Goal: Communication & Community: Share content

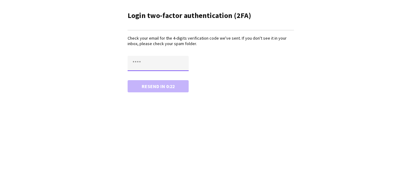
click at [169, 61] on input "text" at bounding box center [158, 63] width 61 height 15
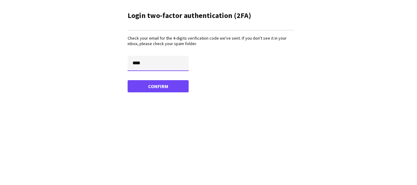
type input "****"
click at [128, 80] on button "Confirm" at bounding box center [158, 86] width 61 height 12
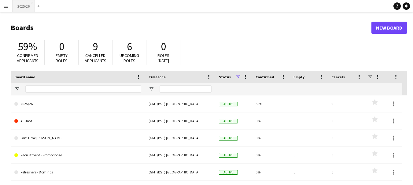
click at [19, 9] on button "2025/26 Close" at bounding box center [24, 6] width 22 height 12
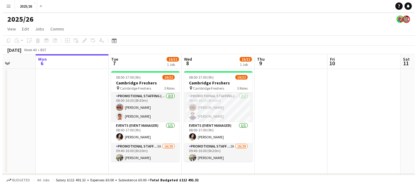
scroll to position [0, 189]
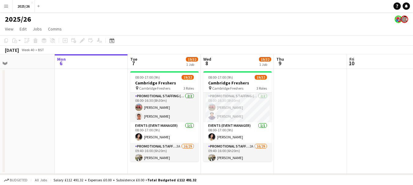
drag, startPoint x: 338, startPoint y: 115, endPoint x: 368, endPoint y: 144, distance: 40.8
click at [368, 144] on app-calendar-viewport "Fri 3 Sat 4 Sun 5 Mon 6 Tue 7 19/32 1 Job Wed 8 19/32 1 Job Thu 9 Fri 10 Sat 11…" at bounding box center [206, 128] width 413 height 148
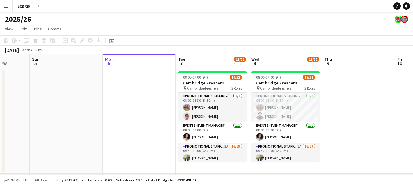
click at [9, 9] on button "Menu" at bounding box center [6, 6] width 12 height 12
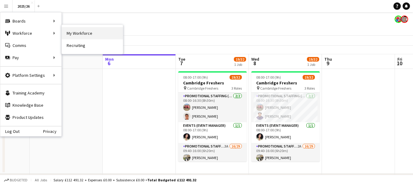
click at [73, 32] on link "My Workforce" at bounding box center [92, 33] width 61 height 12
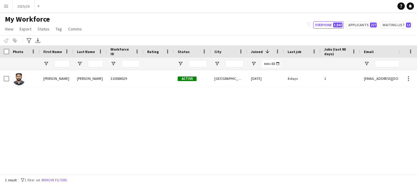
click at [10, 8] on button "Menu" at bounding box center [6, 6] width 12 height 12
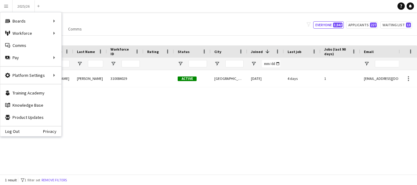
click at [157, 94] on div "DINESH BABU MADDIPUDI 310084029 Active Coventry 29-09-2025 4 days 1 mdineshbabu…" at bounding box center [199, 120] width 399 height 100
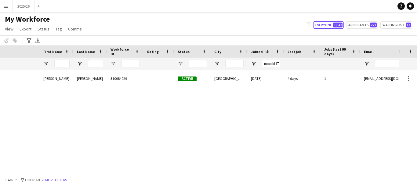
scroll to position [0, 222]
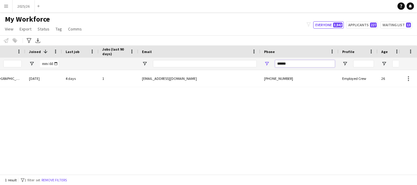
click at [323, 62] on input "******" at bounding box center [305, 63] width 60 height 7
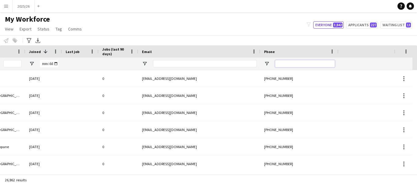
scroll to position [0, 0]
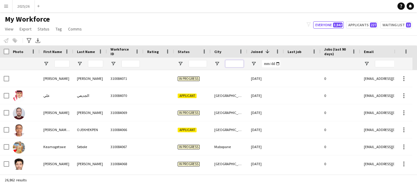
click at [228, 64] on input "City Filter Input" at bounding box center [234, 63] width 18 height 7
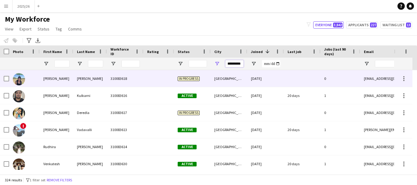
type input "*********"
click at [210, 82] on div "In progress" at bounding box center [192, 78] width 37 height 17
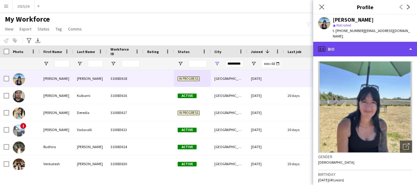
click at [393, 42] on div "profile Bio" at bounding box center [365, 49] width 104 height 15
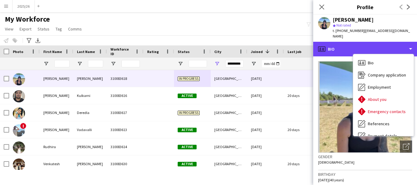
scroll to position [70, 0]
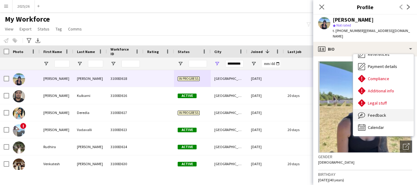
drag, startPoint x: 384, startPoint y: 119, endPoint x: 379, endPoint y: 113, distance: 8.3
click at [379, 113] on div "Bio Bio Company application Company application Employment Employment About you…" at bounding box center [383, 95] width 60 height 82
click at [379, 113] on div "Feedback Feedback" at bounding box center [383, 115] width 60 height 12
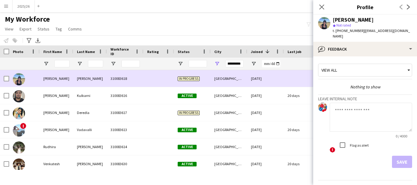
click at [261, 80] on div "[DATE]" at bounding box center [265, 78] width 37 height 17
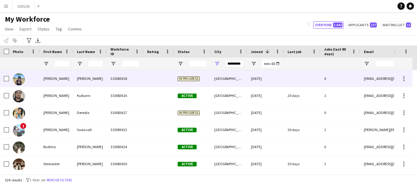
click at [335, 79] on div "0" at bounding box center [341, 78] width 40 height 17
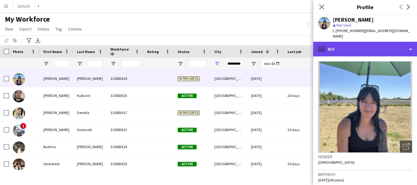
click at [366, 42] on div "profile Bio" at bounding box center [365, 49] width 104 height 15
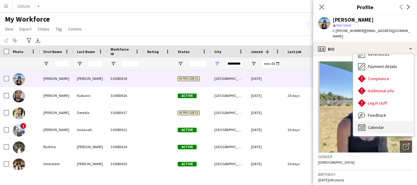
click at [392, 122] on div "Calendar Calendar" at bounding box center [383, 128] width 60 height 12
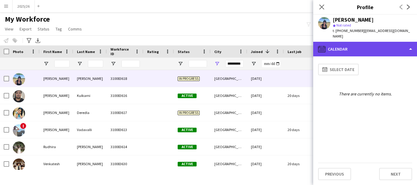
click at [374, 42] on div "calendar-full Calendar" at bounding box center [365, 49] width 104 height 15
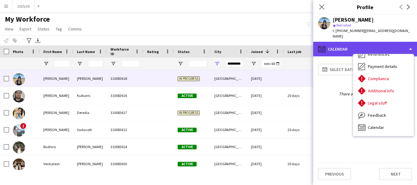
click at [337, 49] on div "calendar-full Calendar" at bounding box center [365, 49] width 104 height 15
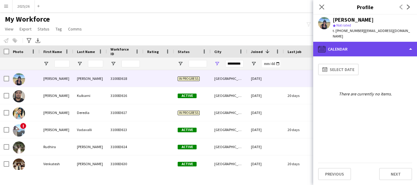
click at [357, 45] on div "calendar-full Calendar" at bounding box center [365, 49] width 104 height 15
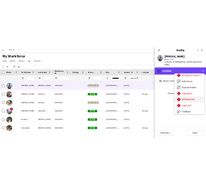
scroll to position [54, 0]
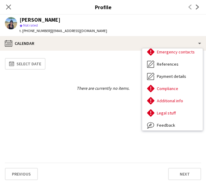
click at [70, 31] on span "| kkatrobinson@aol.com" at bounding box center [79, 30] width 56 height 5
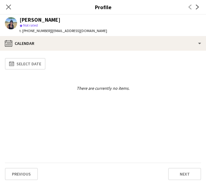
click at [51, 31] on span "| kkatrobinson@aol.com" at bounding box center [79, 30] width 56 height 5
drag, startPoint x: 46, startPoint y: 30, endPoint x: 23, endPoint y: 33, distance: 23.4
click at [23, 33] on span "t. +447824337214" at bounding box center [36, 30] width 32 height 5
copy span "+447824337214"
click at [8, 9] on icon "Close pop-in" at bounding box center [8, 7] width 6 height 6
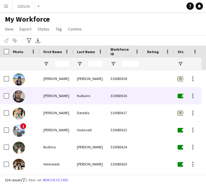
click at [58, 98] on div "[PERSON_NAME]" at bounding box center [57, 95] width 34 height 17
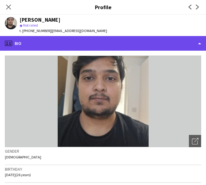
click at [63, 44] on div "profile Bio" at bounding box center [103, 43] width 206 height 15
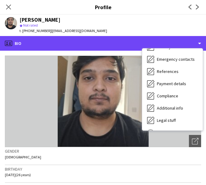
scroll to position [70, 0]
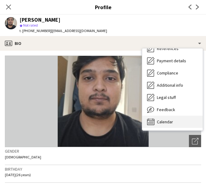
click at [179, 126] on div "Calendar Calendar" at bounding box center [172, 122] width 60 height 12
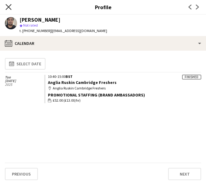
click at [7, 7] on icon "Close pop-in" at bounding box center [8, 7] width 6 height 6
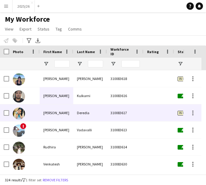
click at [56, 111] on div "[PERSON_NAME]" at bounding box center [57, 112] width 34 height 17
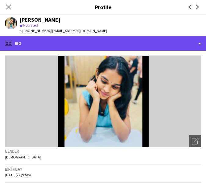
click at [53, 46] on div "profile Bio" at bounding box center [103, 43] width 206 height 15
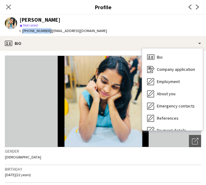
drag, startPoint x: 46, startPoint y: 32, endPoint x: 22, endPoint y: 34, distance: 24.5
click at [22, 34] on div "t. +447554809945 | md1191@student.aru.ac.uk" at bounding box center [64, 30] width 88 height 5
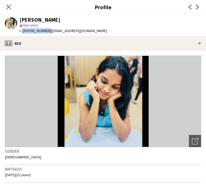
copy span "[PHONE_NUMBER]"
click at [9, 9] on icon "Close pop-in" at bounding box center [8, 7] width 6 height 6
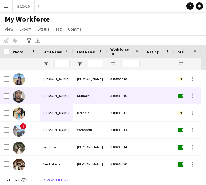
click at [60, 95] on div "[PERSON_NAME]" at bounding box center [57, 95] width 34 height 17
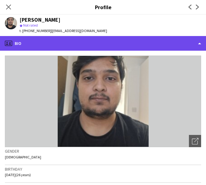
drag, startPoint x: 87, startPoint y: 42, endPoint x: 92, endPoint y: 41, distance: 4.4
click at [92, 41] on div "profile Bio" at bounding box center [103, 43] width 206 height 15
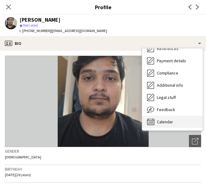
click at [180, 126] on div "Calendar Calendar" at bounding box center [172, 122] width 60 height 12
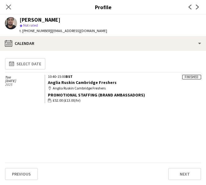
click at [10, 2] on div "Close pop-in" at bounding box center [8, 7] width 17 height 14
click at [6, 7] on icon "Close pop-in" at bounding box center [8, 7] width 6 height 6
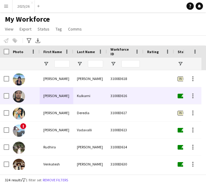
click at [72, 97] on div "[PERSON_NAME]" at bounding box center [57, 95] width 34 height 17
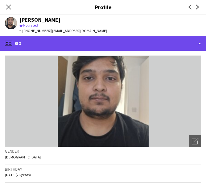
click at [82, 44] on div "profile Bio" at bounding box center [103, 43] width 206 height 15
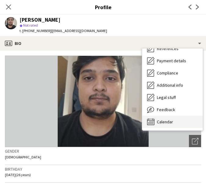
click at [168, 121] on span "Calendar" at bounding box center [165, 121] width 16 height 5
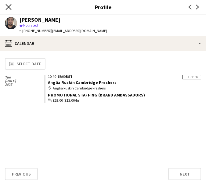
click at [6, 7] on icon "Close pop-in" at bounding box center [8, 7] width 6 height 6
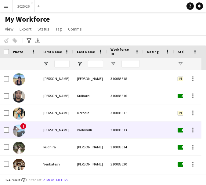
click at [81, 126] on div "Vadavalli" at bounding box center [90, 130] width 34 height 17
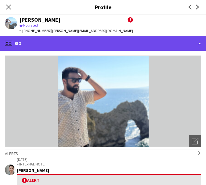
click at [79, 43] on div "profile Bio" at bounding box center [103, 43] width 206 height 15
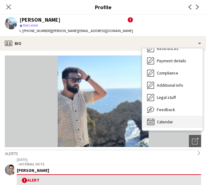
click at [183, 126] on div "Calendar Calendar" at bounding box center [172, 122] width 60 height 12
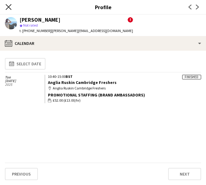
click at [11, 4] on icon "Close pop-in" at bounding box center [8, 7] width 6 height 6
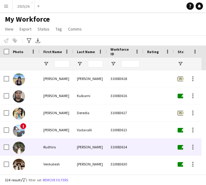
click at [153, 147] on div at bounding box center [159, 147] width 31 height 17
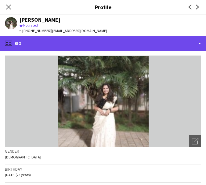
click at [73, 46] on div "profile Bio" at bounding box center [103, 43] width 206 height 15
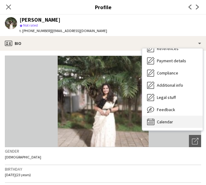
click at [178, 121] on div "Calendar Calendar" at bounding box center [172, 122] width 60 height 12
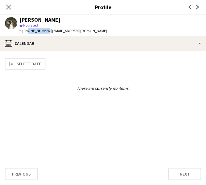
drag, startPoint x: 45, startPoint y: 31, endPoint x: 26, endPoint y: 30, distance: 19.2
click at [26, 30] on span "t. +447587599680" at bounding box center [36, 30] width 32 height 5
drag, startPoint x: 23, startPoint y: 31, endPoint x: 46, endPoint y: 34, distance: 24.1
click at [46, 34] on div "Rudhira Hulimangala Venkatesh star Not rated t. +447587599680 | rudhirarudhira1…" at bounding box center [56, 25] width 112 height 21
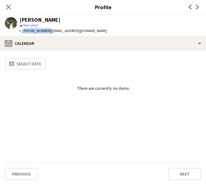
copy span "+447587599680"
click at [113, 52] on app-calendar-tab "calendar-full Select date There are currently no items. Previous Next" at bounding box center [103, 118] width 206 height 134
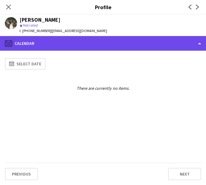
click at [111, 49] on div "calendar-full Calendar" at bounding box center [103, 43] width 206 height 15
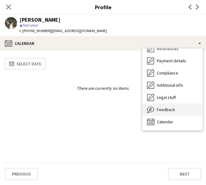
click at [166, 109] on span "Feedback" at bounding box center [166, 109] width 18 height 5
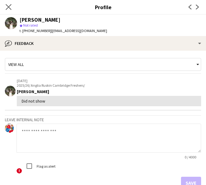
click at [11, 10] on app-icon "Close pop-in" at bounding box center [8, 7] width 9 height 9
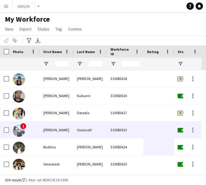
click at [69, 134] on div "Phani" at bounding box center [57, 130] width 34 height 17
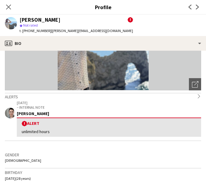
scroll to position [0, 0]
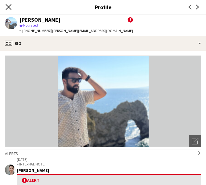
click at [11, 6] on icon "Close pop-in" at bounding box center [8, 7] width 6 height 6
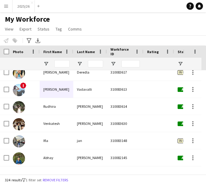
scroll to position [73, 0]
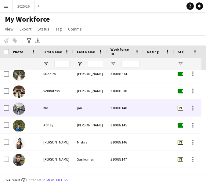
click at [125, 107] on div "310083148" at bounding box center [125, 108] width 37 height 17
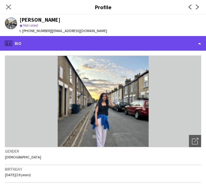
click at [85, 44] on div "profile Bio" at bounding box center [103, 43] width 206 height 15
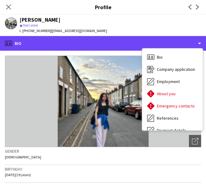
scroll to position [70, 0]
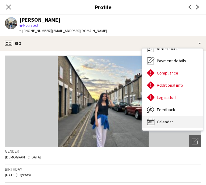
click at [175, 120] on div "Calendar Calendar" at bounding box center [172, 122] width 60 height 12
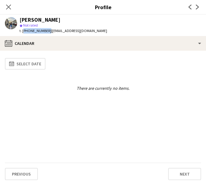
drag, startPoint x: 46, startPoint y: 32, endPoint x: 23, endPoint y: 32, distance: 23.5
click at [23, 32] on span "t. +447899660772" at bounding box center [36, 30] width 32 height 5
copy span "+447899660772"
drag, startPoint x: 11, startPoint y: 10, endPoint x: 9, endPoint y: 6, distance: 4.8
click at [11, 9] on icon at bounding box center [8, 7] width 5 height 5
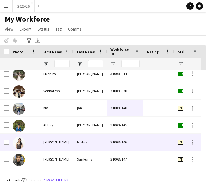
click at [110, 148] on div "310082146" at bounding box center [125, 142] width 37 height 17
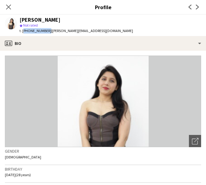
drag, startPoint x: 46, startPoint y: 33, endPoint x: 23, endPoint y: 35, distance: 23.6
click at [23, 35] on div "Anamika Mishra star Not rated t. +447717261172 | anamika.m0602@gmail.com" at bounding box center [69, 25] width 138 height 21
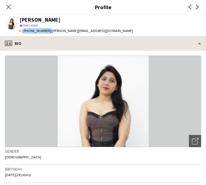
copy span "+447717261172"
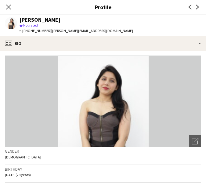
click at [13, 5] on div "Close pop-in" at bounding box center [8, 7] width 17 height 14
click at [9, 8] on icon at bounding box center [8, 7] width 6 height 6
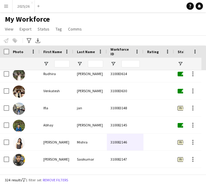
scroll to position [0, 0]
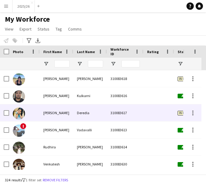
click at [122, 120] on div "310083617" at bounding box center [125, 112] width 37 height 17
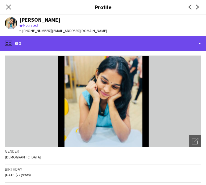
click at [117, 43] on div "profile Bio" at bounding box center [103, 43] width 206 height 15
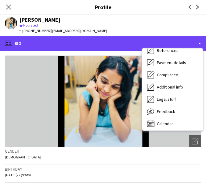
scroll to position [70, 0]
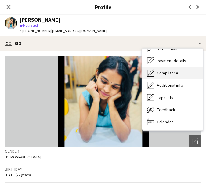
click at [176, 73] on span "Compliance" at bounding box center [167, 72] width 21 height 5
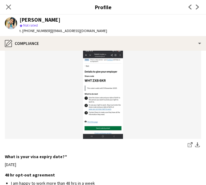
scroll to position [221, 0]
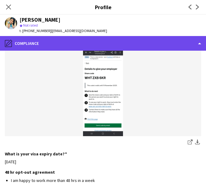
click at [151, 45] on div "pencil4 Compliance" at bounding box center [103, 43] width 206 height 15
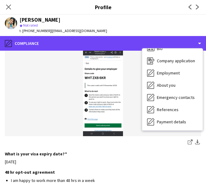
scroll to position [3, 0]
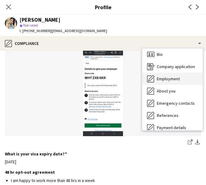
click at [169, 79] on span "Employment" at bounding box center [168, 78] width 23 height 5
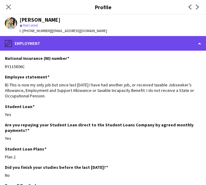
click at [158, 50] on div "pencil4 Employment" at bounding box center [103, 43] width 206 height 15
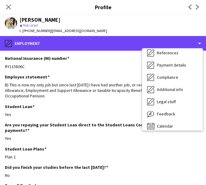
scroll to position [70, 0]
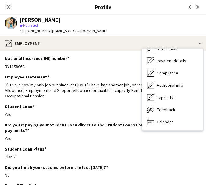
click at [65, 55] on app-section-data-types "National Insurance (NI) number Edit this field RY115806C Employee statement Edi…" at bounding box center [103, 118] width 206 height 134
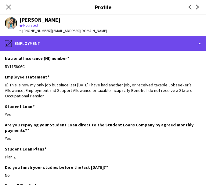
click at [137, 39] on div "pencil4 Employment" at bounding box center [103, 43] width 206 height 15
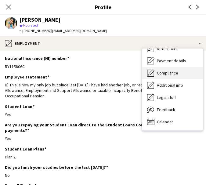
click at [161, 73] on span "Compliance" at bounding box center [167, 72] width 21 height 5
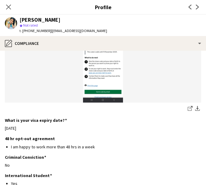
scroll to position [254, 0]
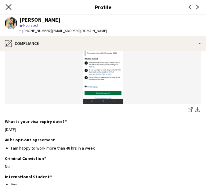
click at [9, 8] on icon at bounding box center [8, 7] width 6 height 6
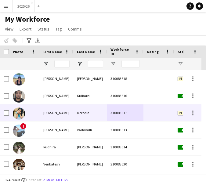
click at [100, 110] on div "Deredla" at bounding box center [90, 112] width 34 height 17
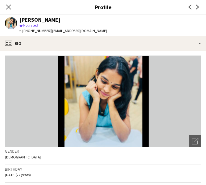
click at [9, 11] on div "Close pop-in" at bounding box center [8, 7] width 17 height 14
click at [8, 7] on icon at bounding box center [8, 7] width 6 height 6
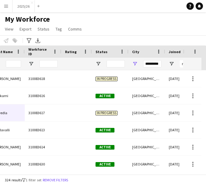
scroll to position [0, 0]
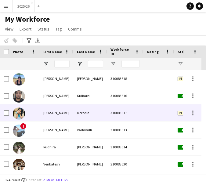
click at [64, 115] on div "[PERSON_NAME]" at bounding box center [57, 112] width 34 height 17
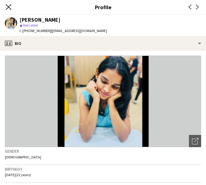
click at [9, 7] on icon "Close pop-in" at bounding box center [8, 7] width 6 height 6
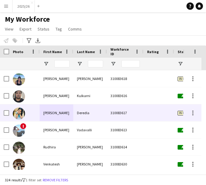
click at [93, 111] on div "Deredla" at bounding box center [90, 112] width 34 height 17
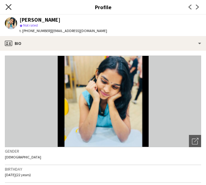
click at [5, 7] on icon "Close pop-in" at bounding box center [8, 7] width 6 height 6
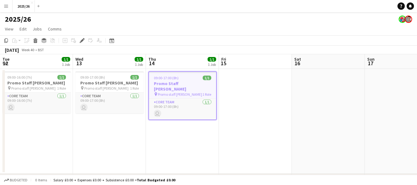
scroll to position [0, 210]
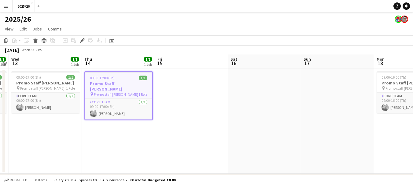
click at [4, 9] on button "Menu" at bounding box center [6, 6] width 12 height 12
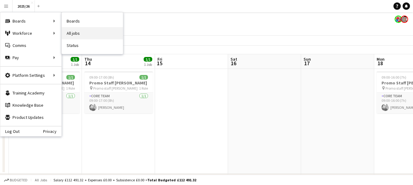
click at [76, 34] on link "All jobs" at bounding box center [92, 33] width 61 height 12
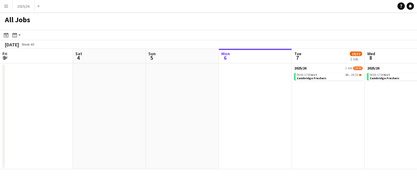
scroll to position [0, 146]
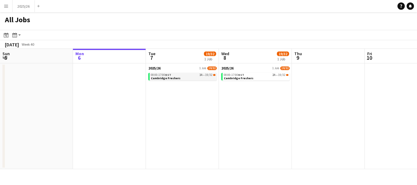
click at [199, 77] on link "08:00-17:00 BST 3A • 19/32 Cambridge Freshers" at bounding box center [183, 76] width 65 height 7
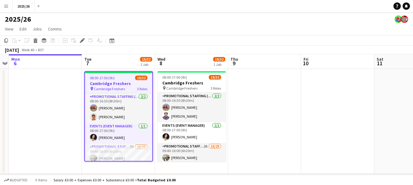
scroll to position [59, 0]
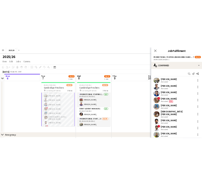
scroll to position [60, 0]
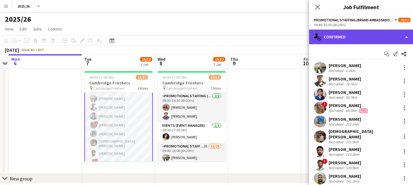
click at [333, 44] on div "single-neutral-actions-check-2 Confirmed" at bounding box center [361, 37] width 104 height 15
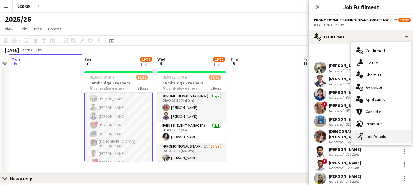
click at [391, 134] on div "pen-write Job Details" at bounding box center [381, 137] width 60 height 12
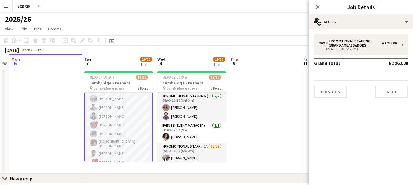
drag, startPoint x: 365, startPoint y: 48, endPoint x: 366, endPoint y: 33, distance: 14.7
click at [366, 33] on div "29 x Promotional Staffing (Brand Ambassadors) £2 262.00 09:40-16:00 (6h20m) Gra…" at bounding box center [361, 66] width 104 height 74
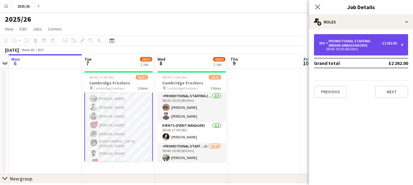
click at [363, 53] on div "29 x Promotional Staffing (Brand Ambassadors) £2 262.00 09:40-16:00 (6h20m)" at bounding box center [361, 44] width 94 height 21
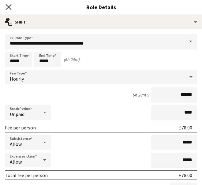
click at [9, 8] on icon "Close pop-in" at bounding box center [8, 7] width 6 height 6
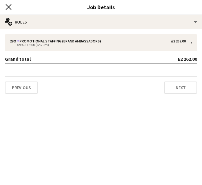
click at [9, 9] on icon "Close pop-in" at bounding box center [8, 7] width 6 height 6
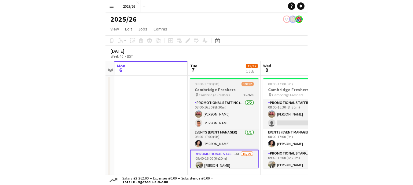
scroll to position [24, 0]
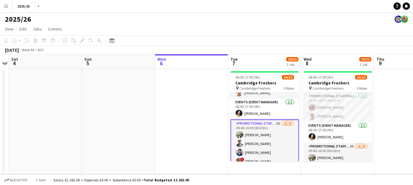
drag, startPoint x: 67, startPoint y: 85, endPoint x: 348, endPoint y: 58, distance: 281.9
click at [310, 80] on app-calendar-viewport "Wed 1 Thu 2 Fri 3 Sat 4 Sun 5 Mon 6 Tue 7 19/32 1 Job Wed 8 19/32 1 Job Thu 9 F…" at bounding box center [206, 128] width 413 height 148
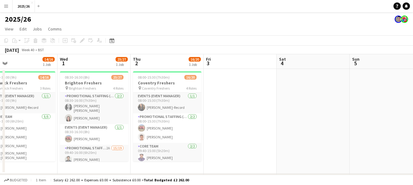
drag, startPoint x: 42, startPoint y: 86, endPoint x: 292, endPoint y: 111, distance: 251.9
click at [274, 113] on app-calendar-viewport "Sun 28 19/26 1 Job Mon 29 11/16 1 Job Tue 30 14/16 1 Job Wed 1 23/27 1 Job Thu …" at bounding box center [206, 128] width 413 height 148
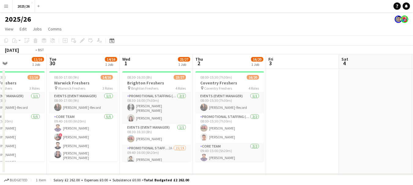
drag, startPoint x: 135, startPoint y: 141, endPoint x: 253, endPoint y: 134, distance: 118.4
click at [253, 134] on app-calendar-viewport "Sat 27 23/26 1 Job Sun 28 19/26 1 Job Mon 29 11/16 1 Job Tue 30 14/16 1 Job Wed…" at bounding box center [206, 128] width 413 height 148
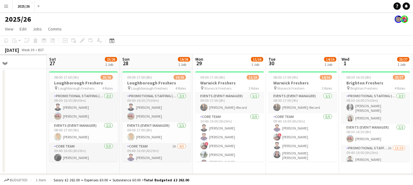
scroll to position [0, 164]
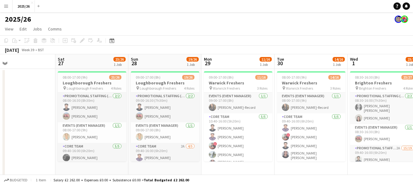
drag, startPoint x: 3, startPoint y: 115, endPoint x: 287, endPoint y: 112, distance: 283.4
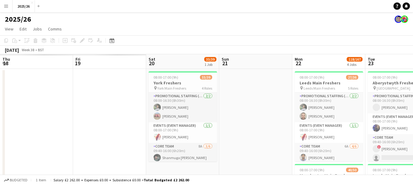
scroll to position [0, 146]
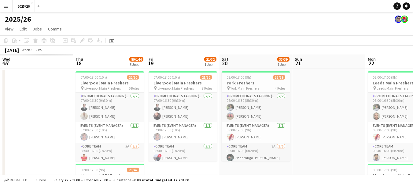
drag, startPoint x: 95, startPoint y: 138, endPoint x: 30, endPoint y: 108, distance: 71.5
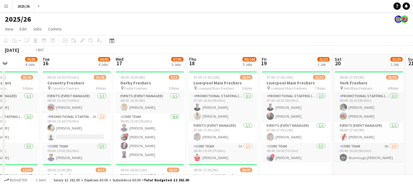
scroll to position [0, 178]
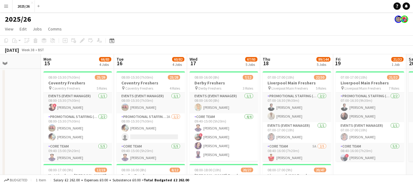
drag, startPoint x: 51, startPoint y: 101, endPoint x: 221, endPoint y: 89, distance: 170.5
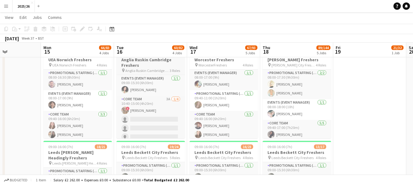
scroll to position [56, 0]
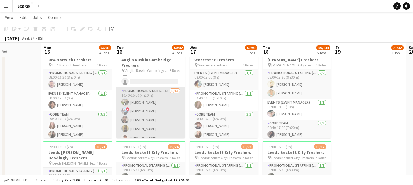
click at [159, 105] on app-card-role "Promotional Staffing (Brand Ambassadors) 1A 8/13 10:40-15:00 (4h20m) Haneesh Ch…" at bounding box center [150, 153] width 68 height 131
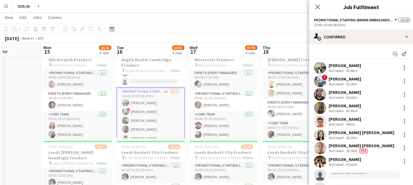
click at [327, 67] on div "Haneesh Chittineni Not rated 55.8km" at bounding box center [361, 68] width 104 height 12
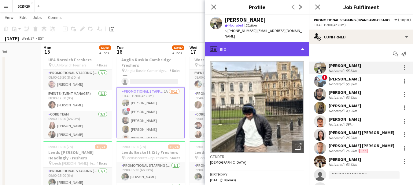
click at [284, 45] on div "profile Bio" at bounding box center [257, 49] width 104 height 15
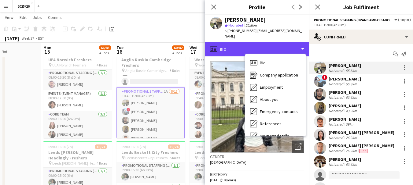
scroll to position [70, 0]
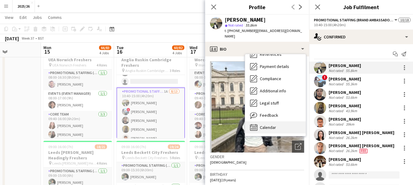
click at [290, 126] on div "Calendar Calendar" at bounding box center [275, 128] width 60 height 12
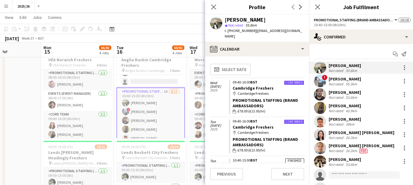
click at [349, 110] on div "43.9km" at bounding box center [351, 111] width 14 height 5
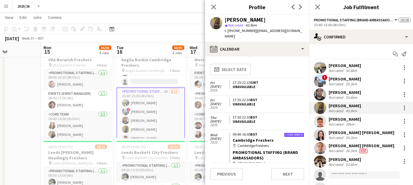
scroll to position [95, 0]
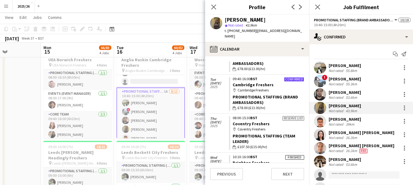
click at [332, 125] on div "Not rated" at bounding box center [336, 124] width 16 height 5
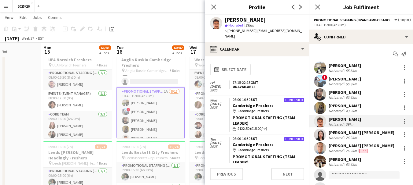
click at [344, 133] on div "Wai Fong Lai" at bounding box center [361, 132] width 66 height 5
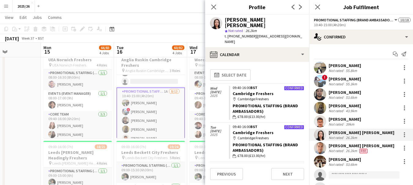
click at [348, 145] on div "Kai wing Danny Kwok" at bounding box center [361, 145] width 66 height 5
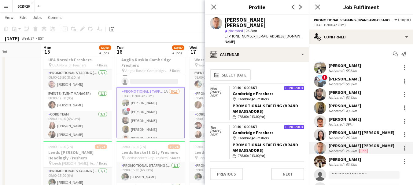
click at [342, 166] on div "Not rated" at bounding box center [336, 164] width 16 height 5
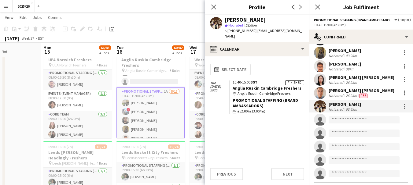
scroll to position [67, 0]
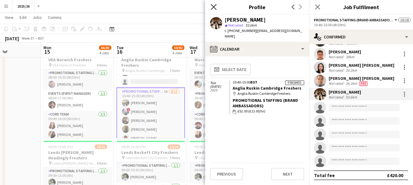
click at [214, 6] on icon at bounding box center [213, 7] width 6 height 6
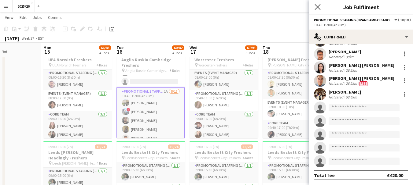
click at [317, 10] on app-icon "Close pop-in" at bounding box center [317, 7] width 9 height 9
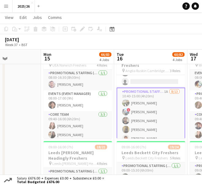
click at [4, 10] on button "Menu" at bounding box center [6, 6] width 12 height 12
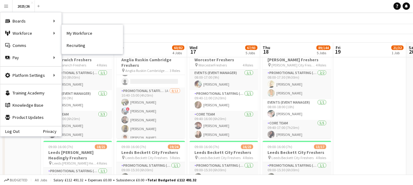
click at [232, 15] on app-page-menu "View Day view expanded Day view collapsed Month view Date picker Jump to today …" at bounding box center [206, 18] width 413 height 12
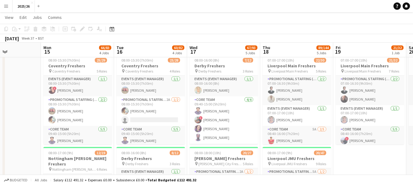
scroll to position [26, 0]
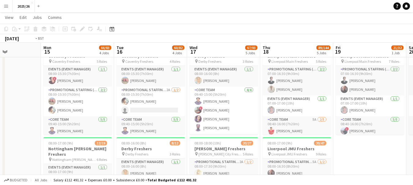
drag, startPoint x: 377, startPoint y: 119, endPoint x: 283, endPoint y: 101, distance: 95.1
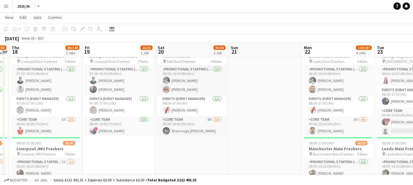
drag, startPoint x: 283, startPoint y: 101, endPoint x: 126, endPoint y: 96, distance: 156.7
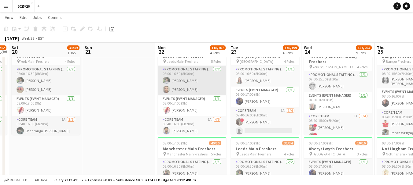
scroll to position [0, 220]
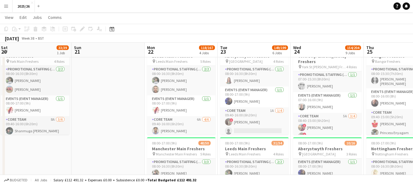
drag, startPoint x: 289, startPoint y: 106, endPoint x: 277, endPoint y: 107, distance: 12.9
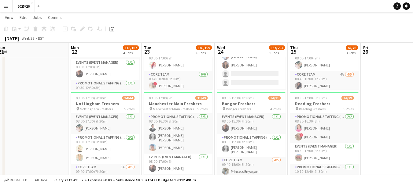
scroll to position [87, 0]
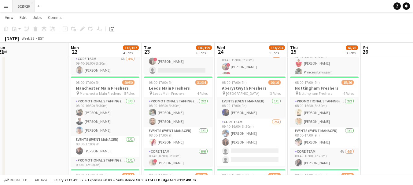
click at [25, 9] on button "2025/26 Close" at bounding box center [24, 6] width 22 height 12
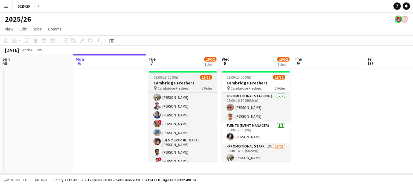
scroll to position [121, 0]
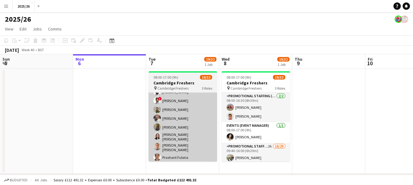
click at [200, 133] on app-card-role "Promotional Staffing (Brand Ambassadors) 3A 16/29 09:40-16:00 (6h20m) Haneesh C…" at bounding box center [182, 159] width 68 height 274
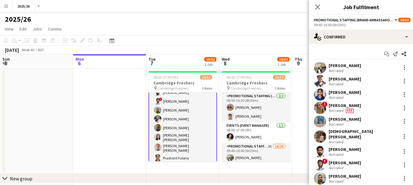
scroll to position [122, 0]
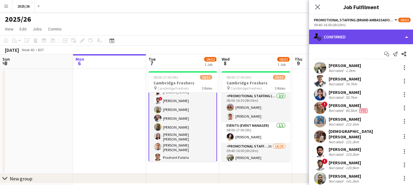
click at [339, 41] on div "single-neutral-actions-check-2 Confirmed" at bounding box center [361, 37] width 104 height 15
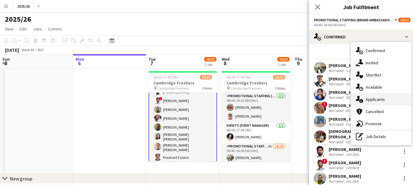
click at [388, 100] on div "single-neutral-actions-information Applicants" at bounding box center [381, 99] width 60 height 12
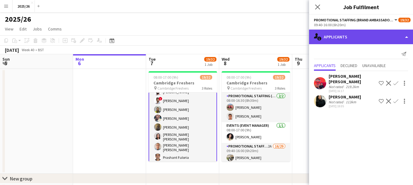
click at [367, 42] on div "single-neutral-actions-information Applicants" at bounding box center [361, 37] width 104 height 15
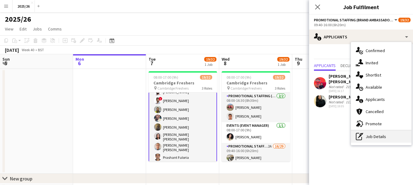
click at [377, 135] on div "pen-write Job Details" at bounding box center [381, 137] width 60 height 12
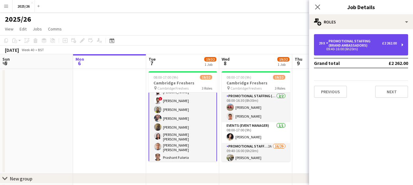
click at [340, 44] on div "Promotional Staffing (Brand Ambassadors)" at bounding box center [354, 43] width 56 height 9
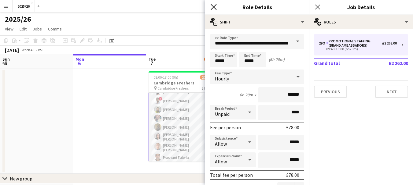
click at [216, 7] on icon "Close pop-in" at bounding box center [213, 7] width 6 height 6
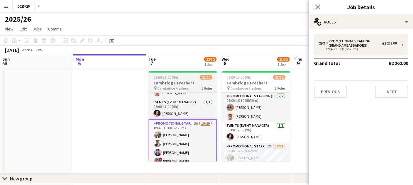
scroll to position [5, 0]
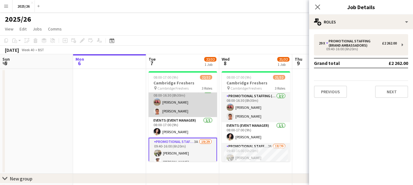
click at [187, 102] on app-card-role "Promotional Staffing (Team Leader) 2/2 08:00-16:30 (8h30m) Michael Sutton Rohan…" at bounding box center [182, 103] width 68 height 30
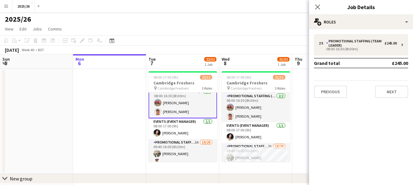
scroll to position [6, 0]
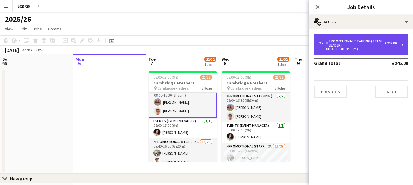
click at [332, 41] on div "Promotional Staffing (Team Leader)" at bounding box center [355, 43] width 58 height 9
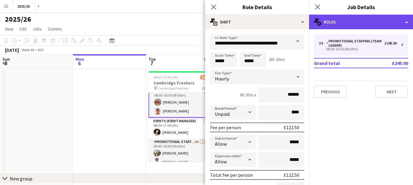
click at [327, 26] on div "multiple-users-add Roles" at bounding box center [361, 22] width 104 height 15
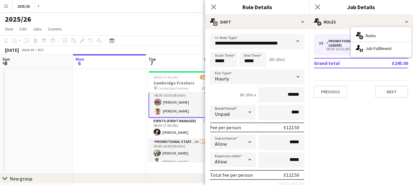
click at [172, 95] on app-card-role "Promotional Staffing (Team Leader) 2/2 08:00-16:30 (8h30m) Michael Sutton Rohan…" at bounding box center [182, 102] width 68 height 31
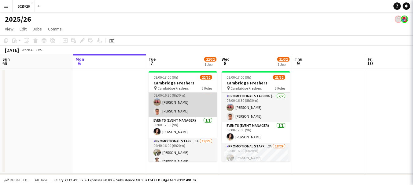
click at [172, 95] on app-card-role "Promotional Staffing (Team Leader) 2/2 08:00-16:30 (8h30m) Michael Sutton Rohan…" at bounding box center [182, 103] width 68 height 30
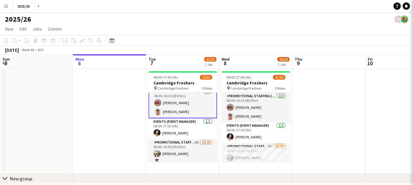
click at [177, 110] on app-card-role "Promotional Staffing (Team Leader) 2/2 08:00-16:30 (8h30m) Michael Sutton Rohan…" at bounding box center [182, 103] width 68 height 31
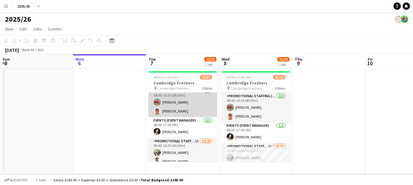
scroll to position [5, 0]
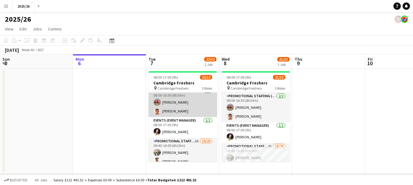
click at [177, 110] on app-card-role "Promotional Staffing (Team Leader) 2/2 08:00-16:30 (8h30m) Michael Sutton Rohan…" at bounding box center [182, 103] width 68 height 30
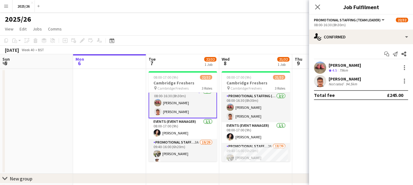
scroll to position [6, 0]
click at [335, 85] on div "Not rated" at bounding box center [336, 84] width 16 height 5
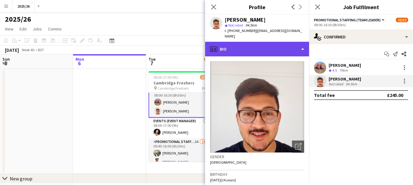
click at [246, 42] on div "profile Bio" at bounding box center [257, 49] width 104 height 15
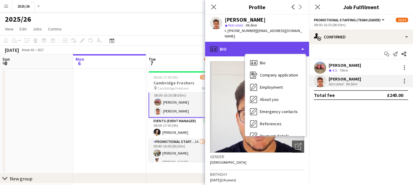
click at [218, 42] on div "profile Bio" at bounding box center [257, 49] width 104 height 15
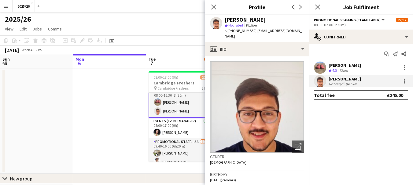
click at [273, 35] on div "Rohan Singh star Not rated 94.5km t. +447340980207 | singhrohan2601@gmail.com" at bounding box center [257, 28] width 104 height 27
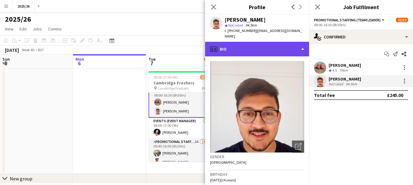
click at [274, 42] on div "profile Bio" at bounding box center [257, 49] width 104 height 15
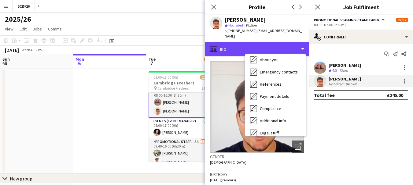
scroll to position [70, 0]
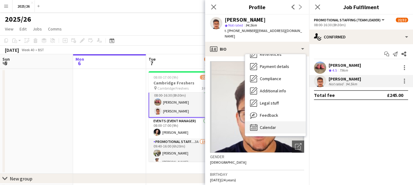
click at [281, 122] on div "Calendar Calendar" at bounding box center [275, 128] width 60 height 12
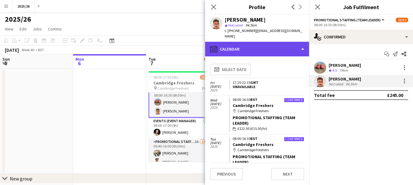
click at [283, 42] on div "calendar-full Calendar" at bounding box center [257, 49] width 104 height 15
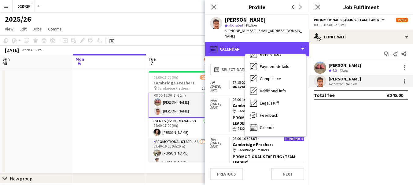
scroll to position [0, 0]
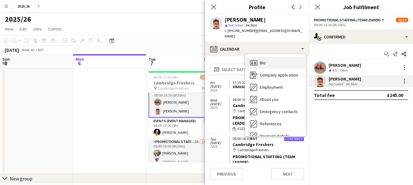
click at [295, 59] on div "Bio Bio" at bounding box center [275, 63] width 60 height 12
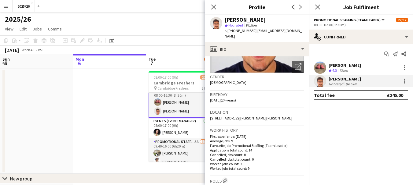
scroll to position [81, 0]
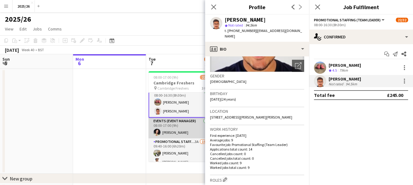
click at [185, 131] on app-card-role "Events (Event Manager) 1/1 08:00-17:00 (9h) Lauren Foster" at bounding box center [182, 128] width 68 height 21
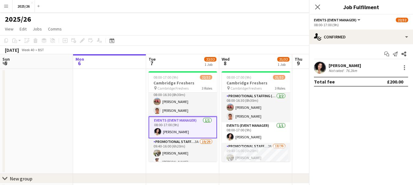
scroll to position [5, 0]
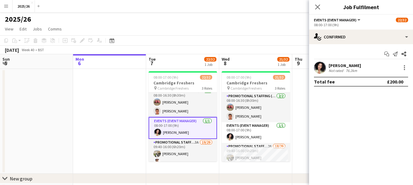
click at [319, 73] on app-user-avatar at bounding box center [320, 68] width 12 height 12
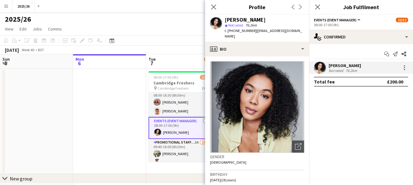
click at [133, 96] on app-date-cell at bounding box center [109, 121] width 73 height 105
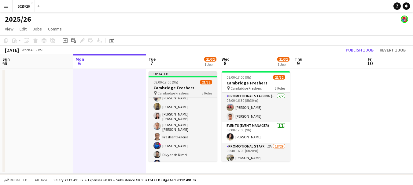
scroll to position [125, 0]
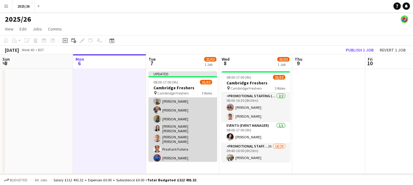
click at [181, 107] on app-card-role "Promotional Staffing (Brand Ambassadors) 3A 18/29 09:40-16:00 (6h20m) Vinay Kan…" at bounding box center [182, 160] width 68 height 274
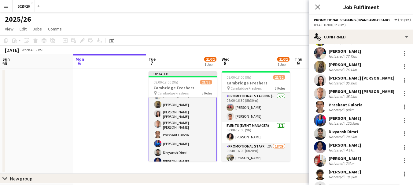
scroll to position [122, 0]
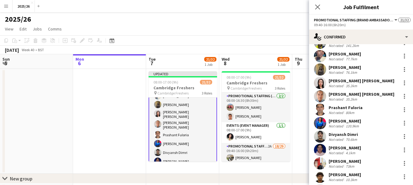
click at [327, 77] on div "Wai Fong Lai Not rated 35.2km" at bounding box center [361, 83] width 104 height 12
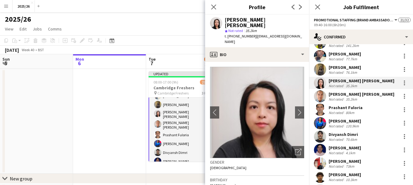
click at [341, 93] on div "Kai wing Danny Kwok" at bounding box center [361, 94] width 66 height 5
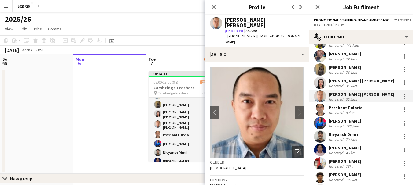
click at [348, 105] on div "Prashant Fuloria" at bounding box center [345, 107] width 34 height 5
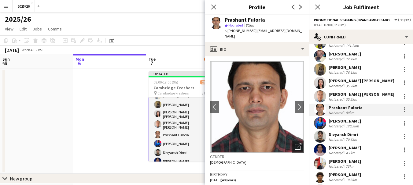
click at [345, 132] on div "Divyansh Dimri" at bounding box center [343, 134] width 30 height 5
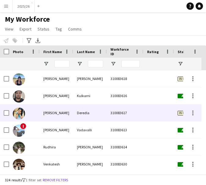
click at [98, 109] on div "Deredla" at bounding box center [90, 112] width 34 height 17
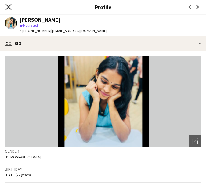
click at [11, 8] on icon "Close pop-in" at bounding box center [8, 7] width 6 height 6
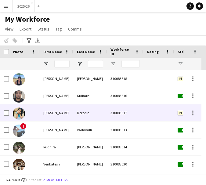
click at [84, 115] on div "Deredla" at bounding box center [90, 112] width 34 height 17
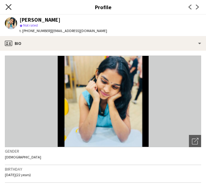
click at [9, 7] on icon "Close pop-in" at bounding box center [8, 7] width 6 height 6
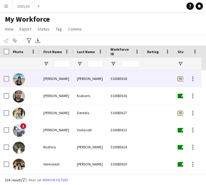
click at [144, 84] on div at bounding box center [159, 78] width 31 height 17
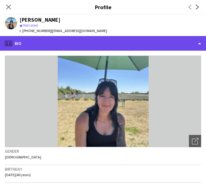
click at [110, 41] on div "profile Bio" at bounding box center [103, 43] width 206 height 15
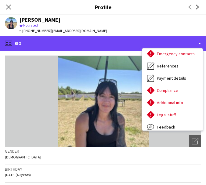
scroll to position [70, 0]
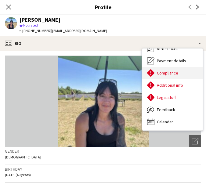
click at [177, 69] on div "Compliance Compliance" at bounding box center [172, 73] width 60 height 12
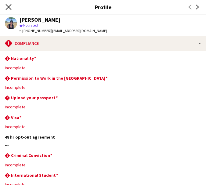
click at [10, 7] on icon "Close pop-in" at bounding box center [8, 7] width 6 height 6
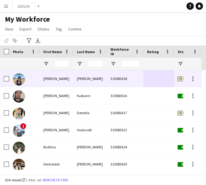
click at [62, 76] on div "Kathleen" at bounding box center [57, 78] width 34 height 17
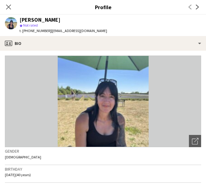
click at [9, 1] on div "Close pop-in" at bounding box center [8, 7] width 17 height 14
click at [9, 5] on icon "Close pop-in" at bounding box center [8, 7] width 6 height 6
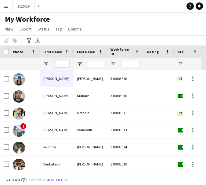
click at [66, 64] on input "First Name Filter Input" at bounding box center [61, 63] width 15 height 7
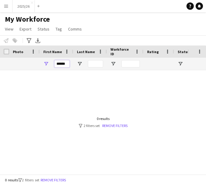
scroll to position [0, 107]
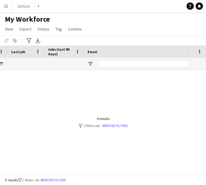
type input "******"
click at [119, 152] on div at bounding box center [94, 120] width 188 height 100
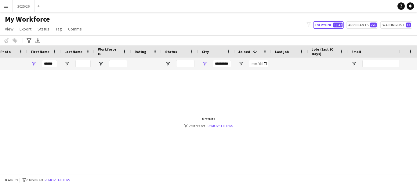
scroll to position [0, 13]
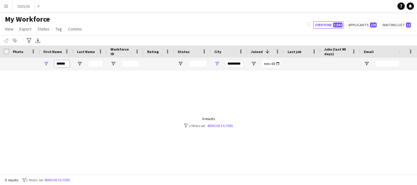
drag, startPoint x: 65, startPoint y: 63, endPoint x: 6, endPoint y: 74, distance: 60.3
click at [6, 74] on div "Workforce Details City Joined 1 Last job" at bounding box center [208, 110] width 417 height 129
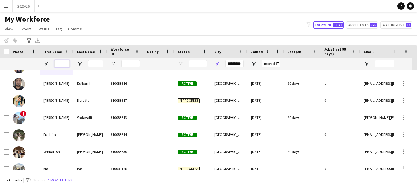
scroll to position [24, 0]
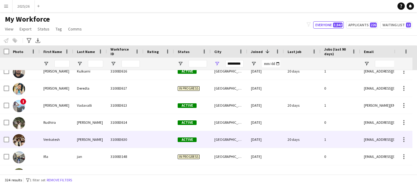
click at [141, 142] on div "310083630" at bounding box center [125, 139] width 37 height 17
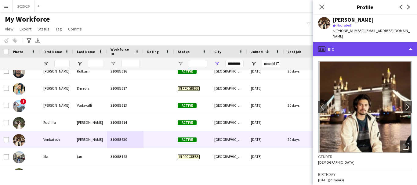
click at [206, 53] on div "profile Bio" at bounding box center [365, 49] width 104 height 15
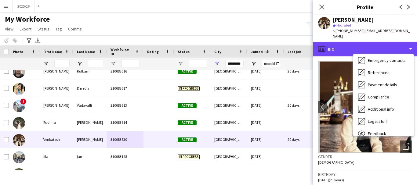
scroll to position [70, 0]
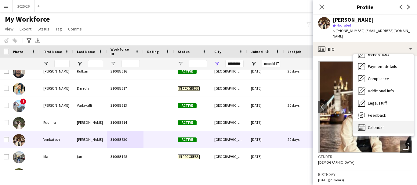
click at [206, 131] on div "Calendar Calendar" at bounding box center [383, 128] width 60 height 12
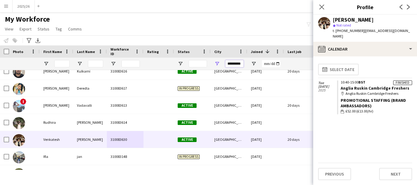
click at [206, 64] on input "*********" at bounding box center [234, 63] width 18 height 7
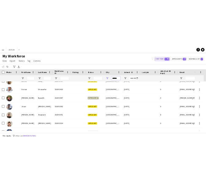
scroll to position [0, 0]
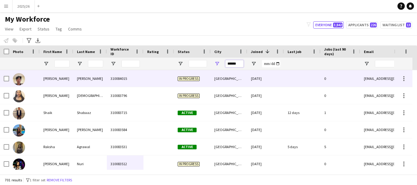
type input "******"
click at [206, 72] on div "[GEOGRAPHIC_DATA]" at bounding box center [229, 78] width 37 height 17
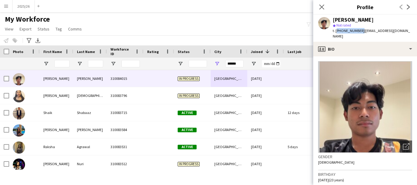
drag, startPoint x: 360, startPoint y: 31, endPoint x: 336, endPoint y: 32, distance: 23.8
click at [206, 32] on span "t. +447798771820" at bounding box center [349, 30] width 32 height 5
copy span "+447798771820"
click at [206, 12] on app-navbar "Menu Boards Boards Boards All jobs Status Workforce Workforce My Workforce Recr…" at bounding box center [208, 6] width 417 height 12
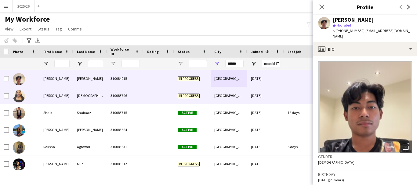
click at [136, 96] on div "310083796" at bounding box center [125, 95] width 37 height 17
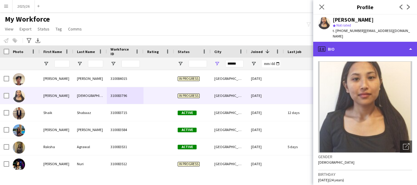
click at [206, 45] on div "profile Bio" at bounding box center [365, 49] width 104 height 15
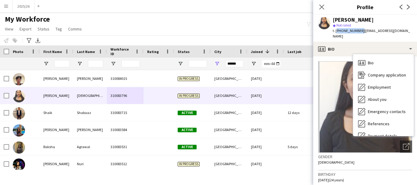
drag, startPoint x: 359, startPoint y: 31, endPoint x: 336, endPoint y: 35, distance: 22.9
click at [206, 35] on div "Ajita Kumal star Not rated t. +447352130875 | azeetakumal55@gmail.com" at bounding box center [365, 28] width 104 height 27
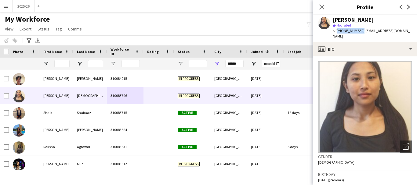
copy span "+447352130875"
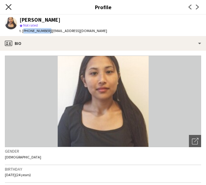
click at [9, 9] on icon "Close pop-in" at bounding box center [8, 7] width 6 height 6
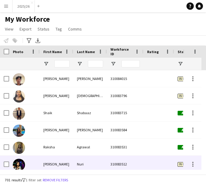
click at [96, 168] on div "Nuri" at bounding box center [90, 164] width 34 height 17
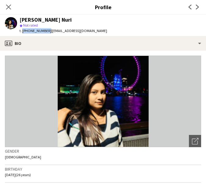
drag, startPoint x: 46, startPoint y: 31, endPoint x: 22, endPoint y: 34, distance: 24.9
click at [22, 34] on div "Mahzabin Akter Nuri star Not rated t. +447448294684 | mahzabinayat28@gmail.com" at bounding box center [56, 25] width 112 height 21
copy span "+447448294684"
click at [10, 6] on icon at bounding box center [8, 7] width 6 height 6
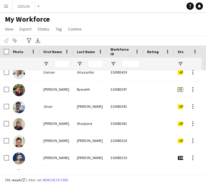
scroll to position [130, 0]
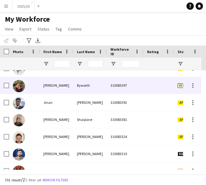
click at [110, 90] on div "310083397" at bounding box center [125, 85] width 37 height 17
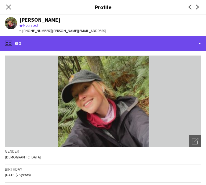
click at [95, 49] on div "profile Bio" at bounding box center [103, 43] width 206 height 15
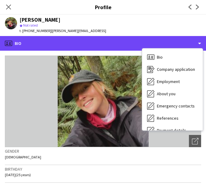
scroll to position [70, 0]
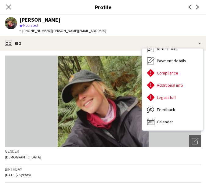
drag, startPoint x: 48, startPoint y: 31, endPoint x: 23, endPoint y: 33, distance: 24.8
click at [23, 33] on span "t. +4407824415851" at bounding box center [36, 30] width 32 height 5
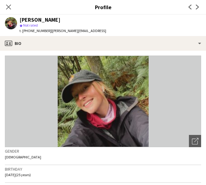
copy span "+4407824415851"
click at [13, 7] on div "Close pop-in" at bounding box center [8, 7] width 17 height 14
click at [6, 10] on icon "Close pop-in" at bounding box center [8, 7] width 6 height 6
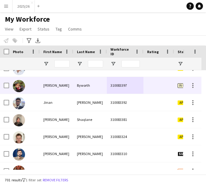
click at [81, 84] on div "Byworth" at bounding box center [90, 85] width 34 height 17
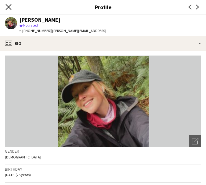
click at [11, 8] on icon "Close pop-in" at bounding box center [8, 7] width 6 height 6
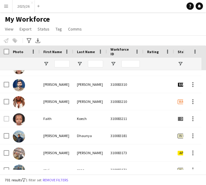
scroll to position [203, 0]
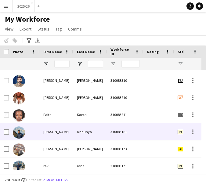
click at [86, 130] on div "Dhaunya" at bounding box center [90, 131] width 34 height 17
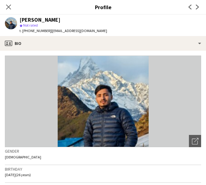
drag, startPoint x: 48, startPoint y: 31, endPoint x: 23, endPoint y: 33, distance: 25.1
click at [23, 33] on span "t. +9779840308533" at bounding box center [36, 30] width 32 height 5
copy span "+9779840308533"
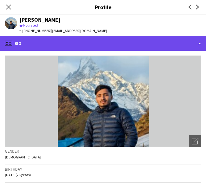
click at [80, 49] on div "profile Bio" at bounding box center [103, 43] width 206 height 15
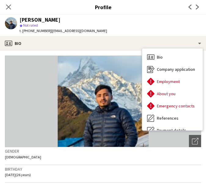
click at [141, 15] on app-profile-header "Shanker Dhaunya star Not rated t. +9779840308533 | shankerdhaunya89@gmail.com" at bounding box center [103, 25] width 206 height 21
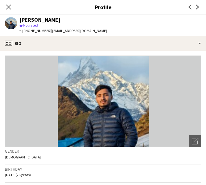
click at [13, 7] on div "Close pop-in" at bounding box center [8, 7] width 17 height 14
click at [8, 6] on icon "Close pop-in" at bounding box center [8, 7] width 6 height 6
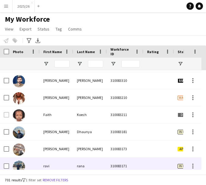
click at [139, 169] on div "310083171" at bounding box center [125, 166] width 37 height 17
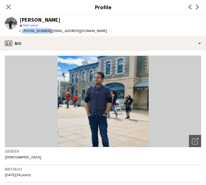
drag, startPoint x: 46, startPoint y: 31, endPoint x: 22, endPoint y: 36, distance: 24.2
click at [22, 36] on div "ravi rana star Not rated t. +447391322015 | ravirana4us@gmail.com" at bounding box center [56, 25] width 112 height 21
copy span "+447391322015"
click at [10, 5] on icon "Close pop-in" at bounding box center [8, 7] width 6 height 6
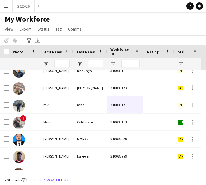
scroll to position [271, 0]
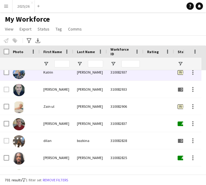
click at [155, 75] on div at bounding box center [159, 72] width 31 height 17
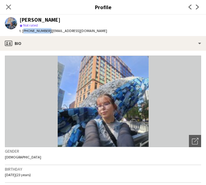
drag, startPoint x: 46, startPoint y: 31, endPoint x: 23, endPoint y: 31, distance: 23.2
click at [23, 33] on span "t. +447493221609" at bounding box center [36, 30] width 32 height 5
copy span "+447493221609"
click at [11, 8] on icon "Close pop-in" at bounding box center [8, 7] width 6 height 6
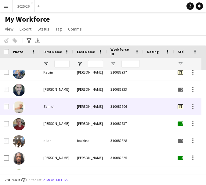
click at [158, 110] on div at bounding box center [159, 106] width 31 height 17
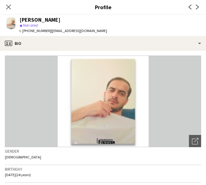
click at [45, 33] on span "t. +447405647142" at bounding box center [36, 30] width 32 height 5
drag, startPoint x: 46, startPoint y: 32, endPoint x: 23, endPoint y: 33, distance: 22.9
click at [23, 33] on span "t. +447405647142" at bounding box center [36, 30] width 32 height 5
copy span "+447405647142"
click at [8, 9] on icon "Close pop-in" at bounding box center [8, 7] width 6 height 6
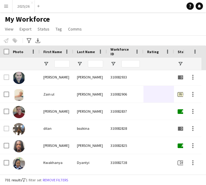
scroll to position [439, 0]
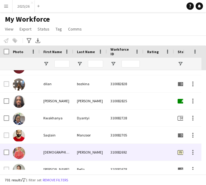
click at [132, 152] on div "310082692" at bounding box center [125, 152] width 37 height 17
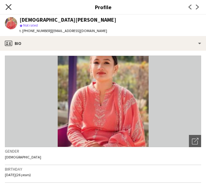
click at [10, 7] on icon "Close pop-in" at bounding box center [8, 7] width 6 height 6
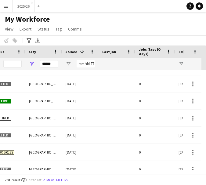
scroll to position [0, 137]
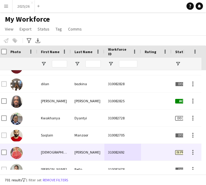
click at [55, 152] on div "Sikha" at bounding box center [54, 152] width 34 height 17
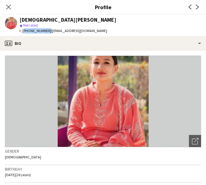
drag, startPoint x: 46, startPoint y: 31, endPoint x: 23, endPoint y: 34, distance: 23.0
click at [23, 34] on div "t. +447778766920 | sikhakafle8@gmail.com" at bounding box center [68, 30] width 97 height 5
copy span "+447778766920"
click at [9, 7] on icon at bounding box center [8, 7] width 6 height 6
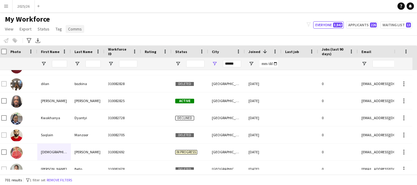
click at [76, 32] on link "Comms" at bounding box center [75, 29] width 19 height 8
click at [79, 42] on div "Send notification" at bounding box center [86, 42] width 43 height 13
click at [155, 24] on div "My Workforce View Views Default view New view Update view Delete view Edit name…" at bounding box center [208, 25] width 417 height 21
click at [178, 63] on span "Open Filter Menu" at bounding box center [177, 63] width 5 height 5
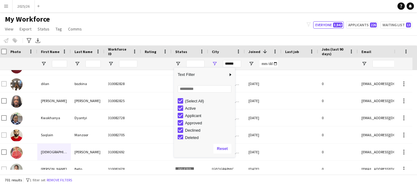
click at [185, 102] on div "(Select All)" at bounding box center [209, 101] width 48 height 5
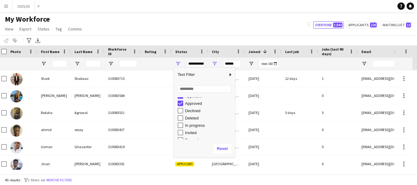
scroll to position [38, 0]
type input "**********"
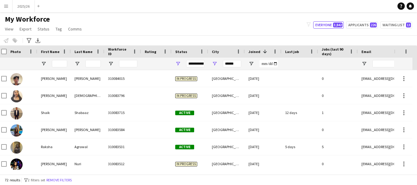
click at [194, 22] on div "My Workforce View Views Default view New view Update view Delete view Edit name…" at bounding box center [208, 25] width 417 height 21
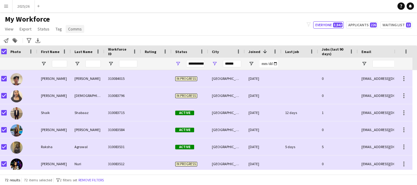
click at [73, 30] on span "Comms" at bounding box center [75, 28] width 14 height 5
click at [133, 25] on div "My Workforce View Views Default view New view Update view Delete view Edit name…" at bounding box center [208, 25] width 417 height 21
click at [206, 65] on input "******" at bounding box center [232, 63] width 18 height 7
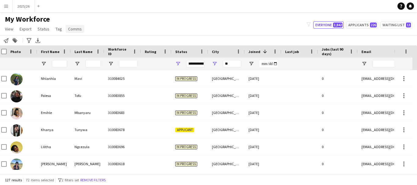
click at [69, 28] on span "Comms" at bounding box center [75, 28] width 14 height 5
click at [206, 66] on input "**" at bounding box center [232, 63] width 18 height 7
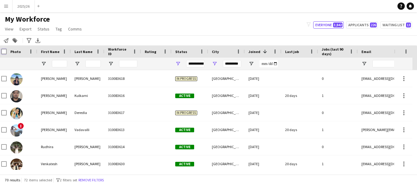
scroll to position [0, 0]
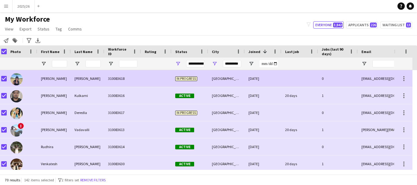
click at [206, 71] on div "[GEOGRAPHIC_DATA]" at bounding box center [226, 78] width 37 height 17
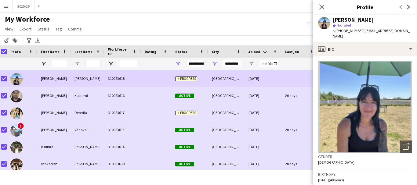
click at [206, 64] on div "*********" at bounding box center [226, 64] width 37 height 12
click at [206, 64] on input "*********" at bounding box center [232, 63] width 18 height 7
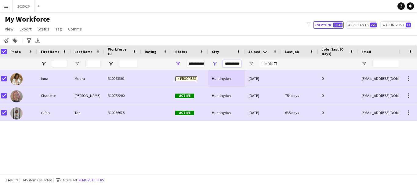
click at [206, 63] on input "**********" at bounding box center [232, 63] width 18 height 7
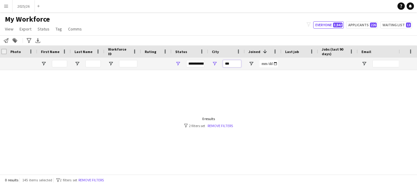
type input "***"
click at [75, 24] on app-page-menu "View Views Default view New view Update view Delete view Edit name Customise vi…" at bounding box center [44, 30] width 88 height 12
click at [77, 26] on span "Comms" at bounding box center [75, 28] width 14 height 5
click at [83, 43] on span "Send notification" at bounding box center [85, 41] width 31 height 5
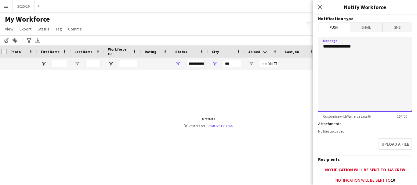
click at [206, 59] on textarea "**********" at bounding box center [365, 74] width 94 height 75
click at [206, 62] on textarea "**********" at bounding box center [365, 74] width 94 height 75
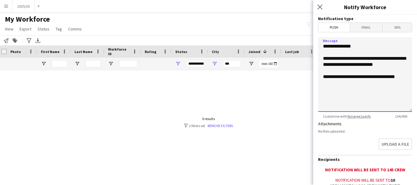
click at [206, 82] on textarea "**********" at bounding box center [365, 74] width 94 height 75
click at [206, 90] on textarea "**********" at bounding box center [365, 74] width 94 height 75
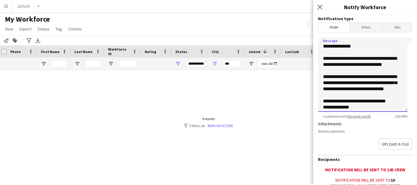
click at [206, 75] on textarea "**********" at bounding box center [362, 74] width 89 height 75
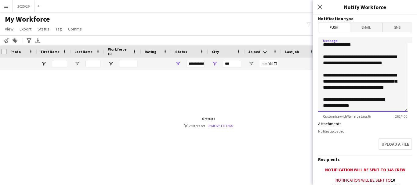
scroll to position [14, 0]
click at [206, 101] on textarea "**********" at bounding box center [362, 74] width 89 height 75
click at [206, 88] on textarea "**********" at bounding box center [362, 74] width 89 height 75
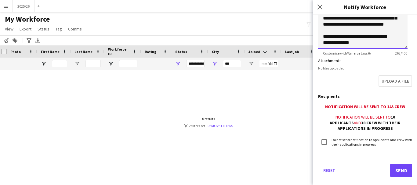
scroll to position [72, 0]
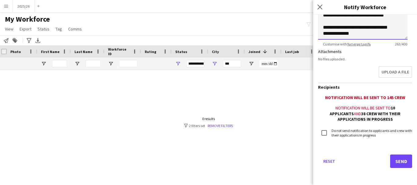
type textarea "**********"
click at [206, 165] on button "Send" at bounding box center [401, 161] width 22 height 13
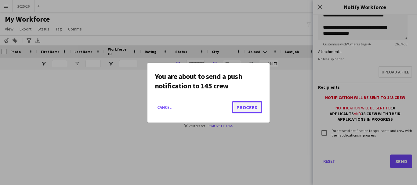
click at [206, 110] on button "Proceed" at bounding box center [247, 107] width 30 height 12
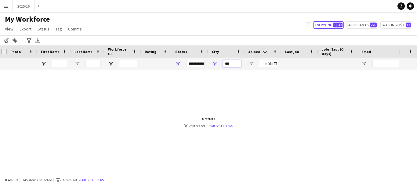
click at [206, 65] on input "***" at bounding box center [232, 63] width 18 height 7
type input "*"
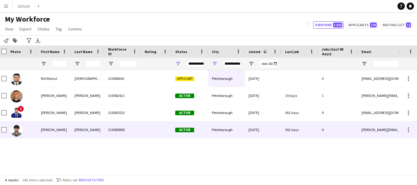
scroll to position [0, 0]
click at [146, 124] on div at bounding box center [156, 130] width 31 height 17
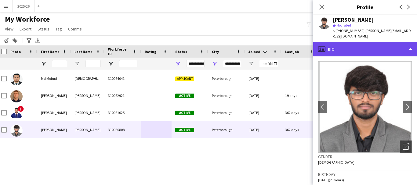
click at [206, 51] on div "profile Bio" at bounding box center [365, 49] width 104 height 15
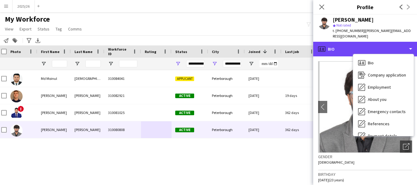
scroll to position [70, 0]
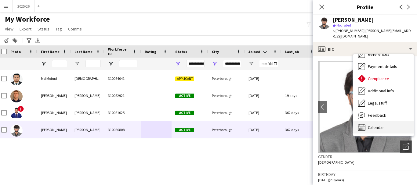
click at [206, 127] on span "Calendar" at bounding box center [376, 127] width 16 height 5
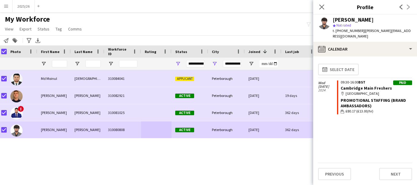
click at [206, 59] on div "**********" at bounding box center [232, 64] width 18 height 12
click at [206, 63] on input "**********" at bounding box center [232, 63] width 18 height 7
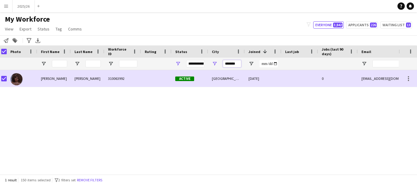
click at [206, 62] on input "*******" at bounding box center [232, 63] width 18 height 7
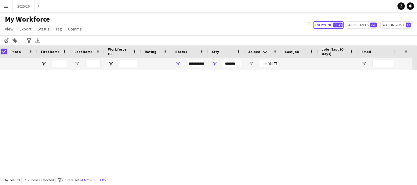
scroll to position [0, 0]
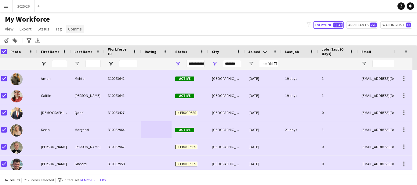
click at [70, 31] on span "Comms" at bounding box center [75, 28] width 14 height 5
click at [88, 39] on link "Send notification" at bounding box center [86, 42] width 43 height 13
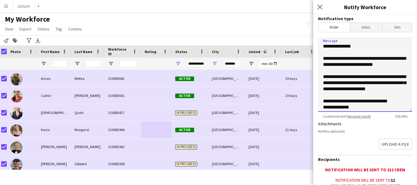
click at [206, 70] on textarea "**********" at bounding box center [365, 74] width 94 height 75
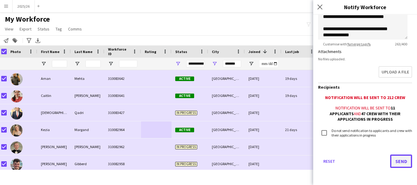
click at [206, 162] on button "Send" at bounding box center [401, 161] width 22 height 13
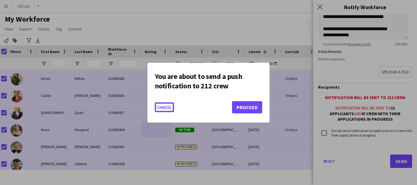
click at [170, 110] on button "Cancel" at bounding box center [164, 108] width 19 height 10
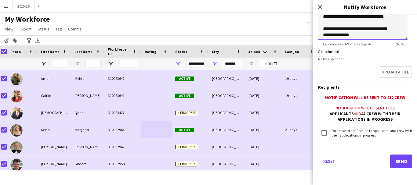
scroll to position [14, 0]
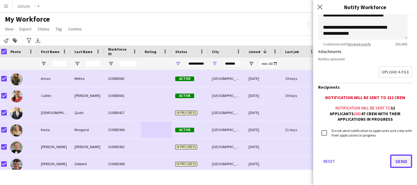
click at [206, 163] on button "Send" at bounding box center [401, 161] width 22 height 13
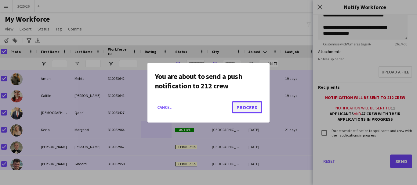
click at [206, 108] on button "Proceed" at bounding box center [247, 107] width 30 height 12
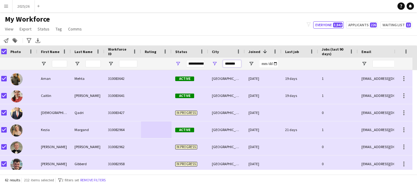
click at [206, 61] on input "*******" at bounding box center [232, 63] width 18 height 7
type input "*"
type input "******"
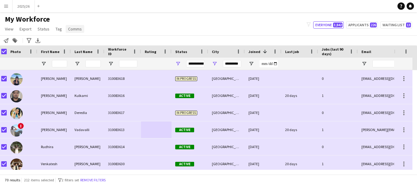
scroll to position [0, 0]
click at [66, 29] on link "Comms" at bounding box center [75, 29] width 19 height 8
click at [89, 40] on span "Send notification" at bounding box center [85, 41] width 31 height 5
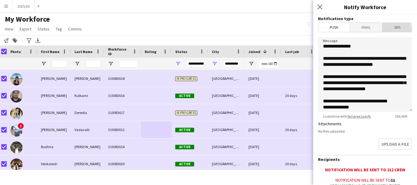
click at [206, 30] on span "SMS" at bounding box center [397, 27] width 29 height 9
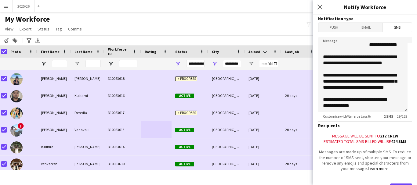
click at [206, 33] on form "**********" at bounding box center [365, 115] width 104 height 200
click at [206, 31] on span "Push" at bounding box center [334, 27] width 31 height 9
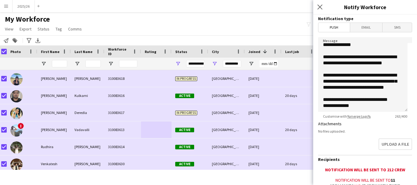
scroll to position [14, 0]
click at [206, 26] on span "Email" at bounding box center [366, 27] width 32 height 9
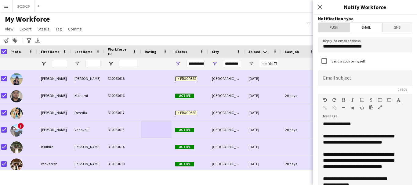
click at [206, 25] on span "Push" at bounding box center [334, 27] width 31 height 9
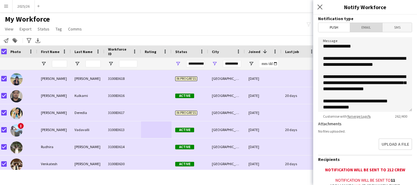
click at [206, 28] on span "Email" at bounding box center [366, 27] width 32 height 9
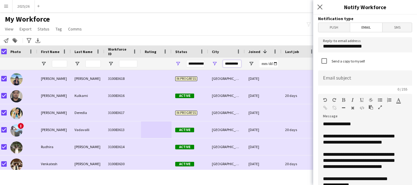
click at [206, 65] on input "*********" at bounding box center [232, 63] width 18 height 7
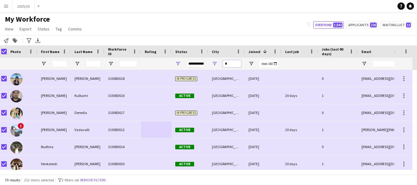
scroll to position [0, 0]
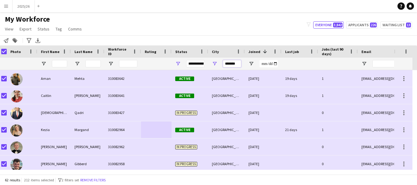
type input "*******"
click at [7, 52] on div "Photo" at bounding box center [22, 52] width 31 height 12
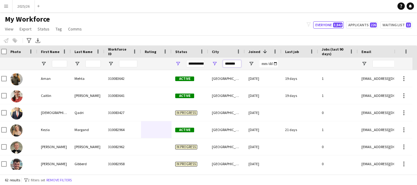
click at [206, 65] on input "*******" at bounding box center [232, 63] width 18 height 7
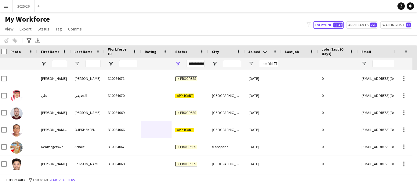
click at [11, 52] on span "Photo" at bounding box center [15, 51] width 10 height 5
click at [7, 52] on div "Photo" at bounding box center [22, 52] width 31 height 12
click at [206, 63] on input "City Filter Input" at bounding box center [232, 63] width 18 height 7
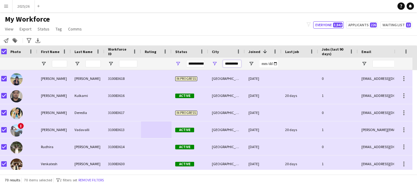
click at [206, 67] on input "*********" at bounding box center [232, 63] width 18 height 7
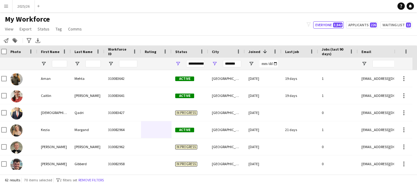
click at [7, 50] on div "Photo" at bounding box center [22, 52] width 31 height 12
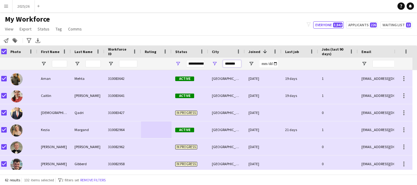
click at [206, 64] on input "*******" at bounding box center [232, 63] width 18 height 7
type input "*********"
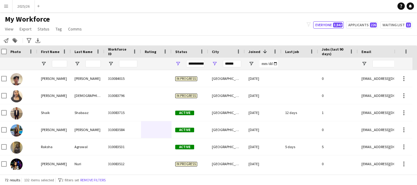
click at [7, 52] on div "Photo" at bounding box center [22, 52] width 31 height 12
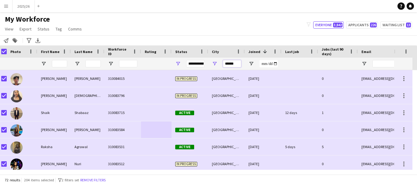
click at [206, 65] on input "******" at bounding box center [232, 63] width 18 height 7
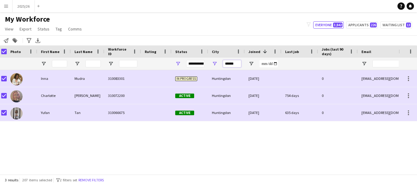
click at [206, 64] on input "******" at bounding box center [232, 63] width 18 height 7
type input "******"
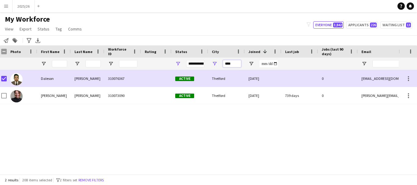
click at [206, 64] on input "****" at bounding box center [232, 63] width 18 height 7
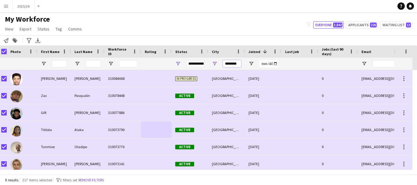
click at [206, 63] on input "********" at bounding box center [232, 63] width 18 height 7
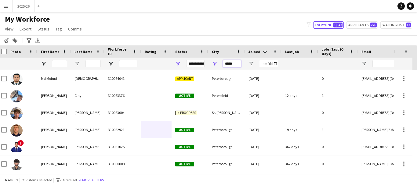
type input "*****"
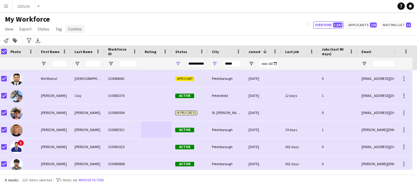
click at [81, 27] on link "Comms" at bounding box center [75, 29] width 19 height 8
click at [103, 40] on link "Send notification" at bounding box center [86, 42] width 43 height 13
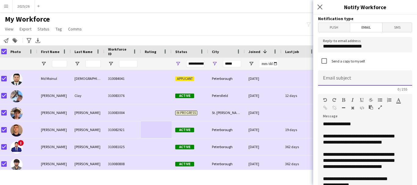
click at [206, 83] on input at bounding box center [365, 78] width 94 height 15
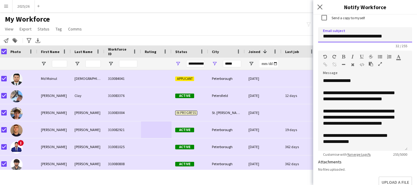
scroll to position [44, 0]
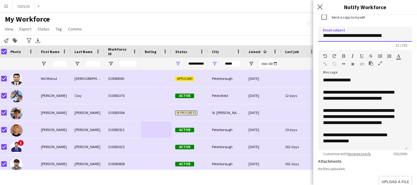
type input "**********"
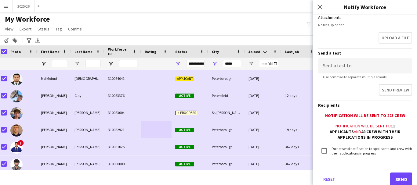
scroll to position [195, 0]
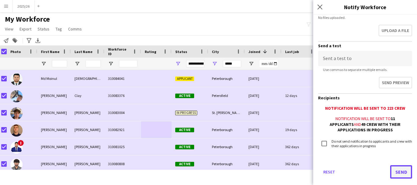
click at [206, 172] on button "Send" at bounding box center [401, 172] width 22 height 13
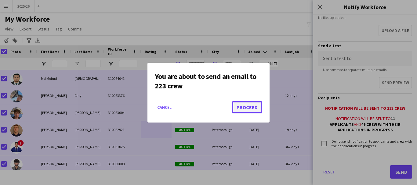
click at [206, 102] on button "Proceed" at bounding box center [247, 107] width 30 height 12
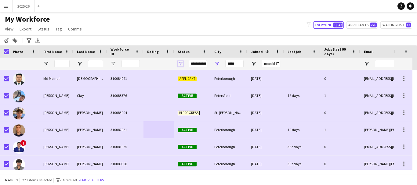
click at [178, 64] on span "Open Filter Menu" at bounding box center [180, 63] width 5 height 5
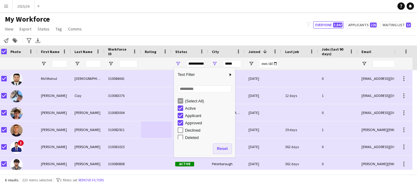
click at [226, 148] on button "Reset" at bounding box center [222, 149] width 18 height 10
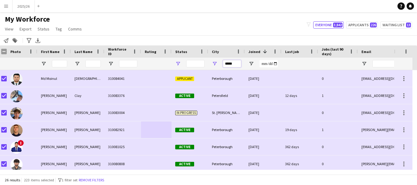
drag, startPoint x: 237, startPoint y: 64, endPoint x: 180, endPoint y: 62, distance: 57.1
click at [180, 62] on div "*****" at bounding box center [329, 64] width 662 height 12
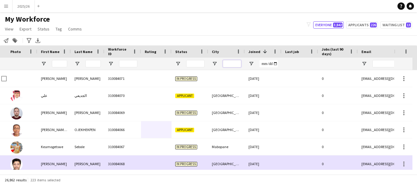
scroll to position [0, 268]
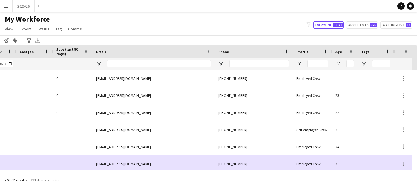
click at [263, 68] on div at bounding box center [259, 64] width 60 height 12
click at [262, 66] on input "Phone Filter Input" at bounding box center [259, 63] width 60 height 7
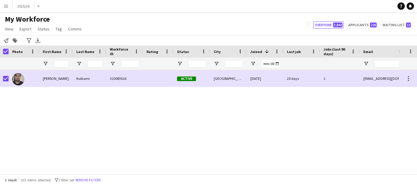
scroll to position [0, 0]
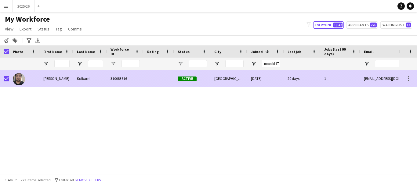
click at [156, 86] on div at bounding box center [159, 78] width 31 height 17
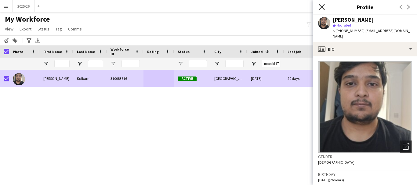
click at [323, 8] on icon at bounding box center [322, 7] width 6 height 6
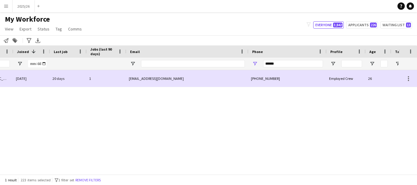
scroll to position [0, 231]
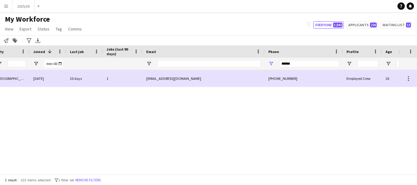
click at [304, 68] on div "******" at bounding box center [309, 64] width 60 height 12
drag, startPoint x: 302, startPoint y: 64, endPoint x: 201, endPoint y: 49, distance: 102.4
click at [200, 50] on div "Workforce Details City Status Joined 1" at bounding box center [113, 58] width 662 height 25
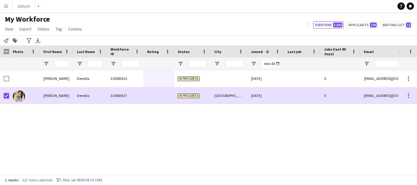
type input "******"
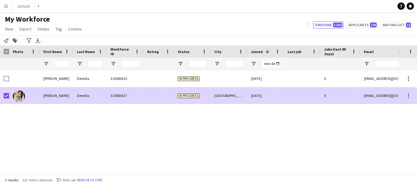
click at [168, 95] on div at bounding box center [159, 95] width 31 height 17
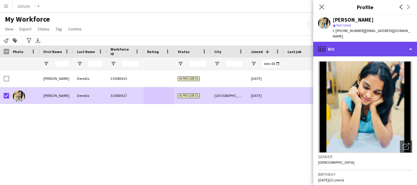
click at [353, 47] on div "profile Bio" at bounding box center [365, 49] width 104 height 15
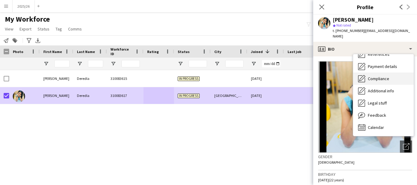
click at [381, 76] on span "Compliance" at bounding box center [378, 78] width 21 height 5
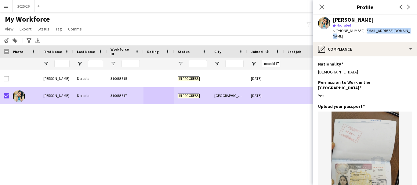
drag, startPoint x: 407, startPoint y: 32, endPoint x: 362, endPoint y: 31, distance: 44.6
click at [362, 31] on div "[PERSON_NAME] star Not rated t. [PHONE_NUMBER] | [EMAIL_ADDRESS][DOMAIN_NAME]" at bounding box center [365, 28] width 104 height 27
copy span "[EMAIL_ADDRESS][DOMAIN_NAME]"
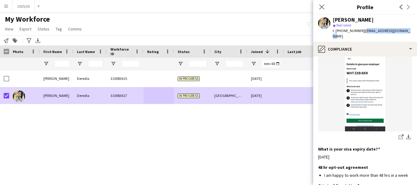
scroll to position [241, 0]
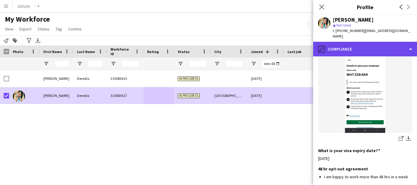
click at [341, 42] on div "pencil4 Compliance" at bounding box center [365, 49] width 104 height 15
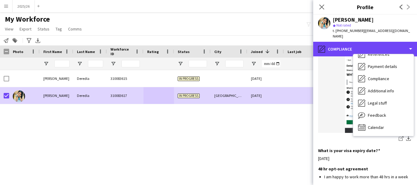
scroll to position [0, 0]
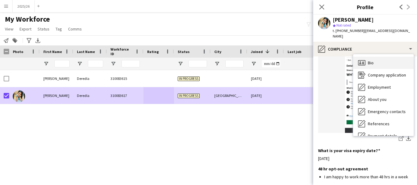
click at [376, 61] on div "Bio Bio" at bounding box center [383, 63] width 60 height 12
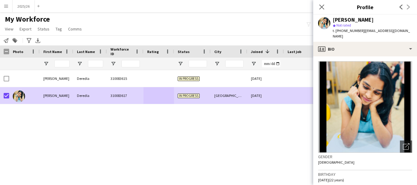
click at [388, 35] on div "[PERSON_NAME] star Not rated t. [PHONE_NUMBER] | [EMAIL_ADDRESS][DOMAIN_NAME]" at bounding box center [365, 28] width 104 height 27
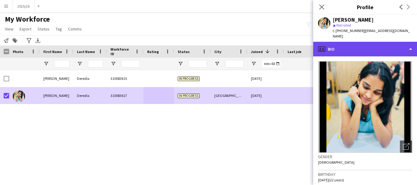
click at [394, 46] on div "profile Bio" at bounding box center [365, 49] width 104 height 15
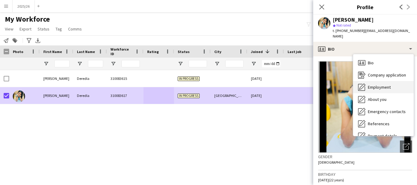
click at [380, 85] on span "Employment" at bounding box center [379, 87] width 23 height 5
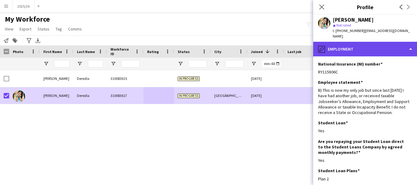
click at [380, 42] on div "pencil4 Employment" at bounding box center [365, 49] width 104 height 15
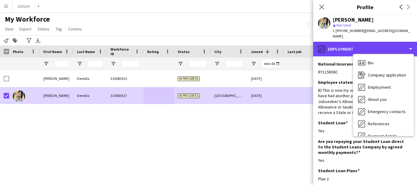
scroll to position [70, 0]
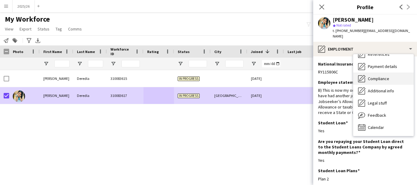
click at [386, 76] on span "Compliance" at bounding box center [378, 78] width 21 height 5
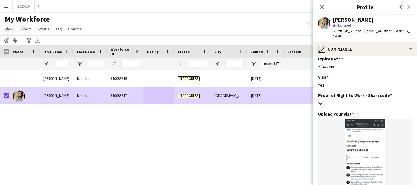
scroll to position [0, 0]
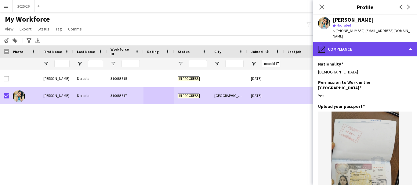
click at [389, 42] on div "pencil4 Compliance" at bounding box center [365, 49] width 104 height 15
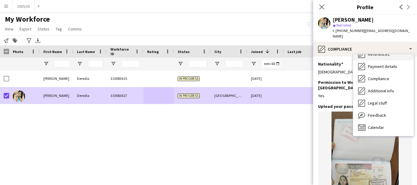
click at [373, 52] on span "References" at bounding box center [379, 54] width 22 height 5
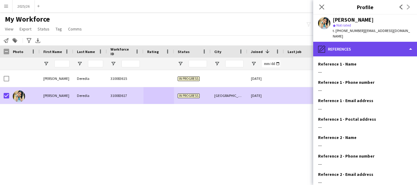
click at [386, 46] on div "pencil4 References" at bounding box center [365, 49] width 104 height 15
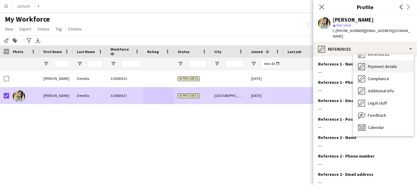
click at [411, 62] on div "Payment details Payment details" at bounding box center [383, 66] width 60 height 12
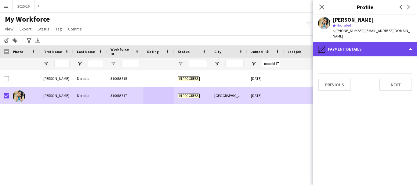
click at [397, 44] on div "pencil4 Payment details" at bounding box center [365, 49] width 104 height 15
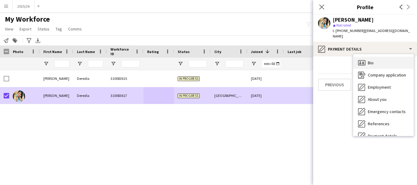
click at [390, 57] on div "Bio Bio" at bounding box center [383, 63] width 60 height 12
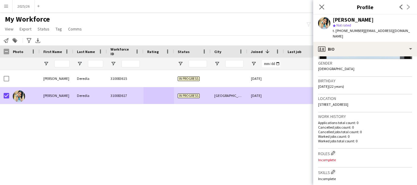
scroll to position [163, 0]
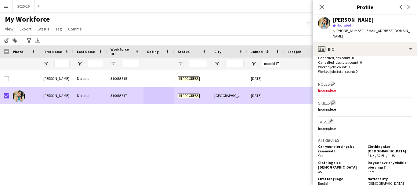
click at [335, 100] on app-icon "Edit crew company skills" at bounding box center [333, 102] width 4 height 4
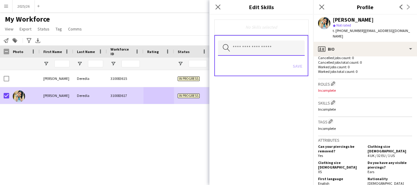
click at [271, 41] on input "text" at bounding box center [261, 48] width 87 height 15
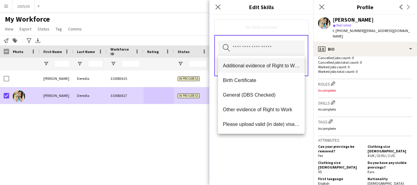
click at [274, 69] on mat-option "Additional evidence of Right to Work" at bounding box center [261, 65] width 87 height 15
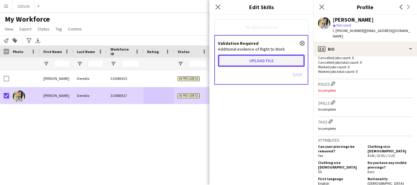
click at [269, 60] on button "Upload file" at bounding box center [261, 61] width 87 height 12
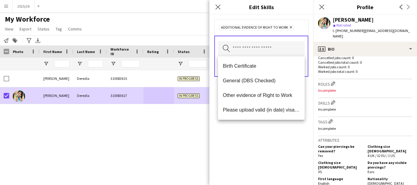
click at [254, 151] on div "Additional evidence of Right to Work Remove Search by skill name Save" at bounding box center [261, 100] width 104 height 171
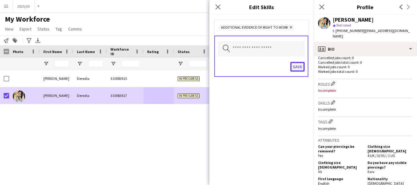
click at [299, 69] on button "Save" at bounding box center [297, 67] width 14 height 10
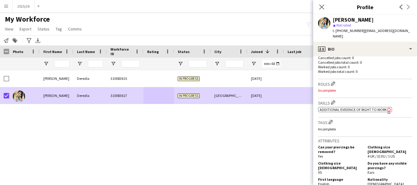
click at [350, 107] on span "Additional evidence of Right to Work" at bounding box center [353, 109] width 67 height 5
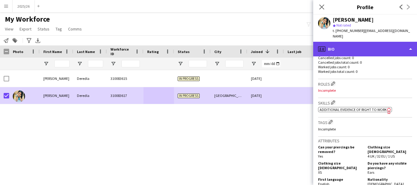
click at [374, 46] on div "profile Bio" at bounding box center [365, 49] width 104 height 15
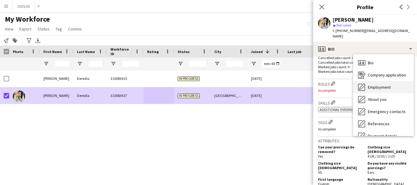
click at [390, 85] on span "Employment" at bounding box center [379, 87] width 23 height 5
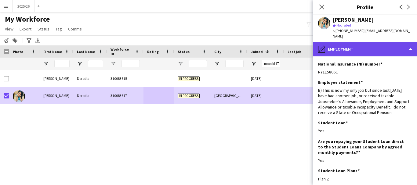
click at [375, 43] on div "pencil4 Employment" at bounding box center [365, 49] width 104 height 15
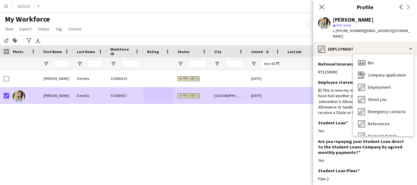
click at [326, 5] on div "Close pop-in" at bounding box center [321, 7] width 17 height 14
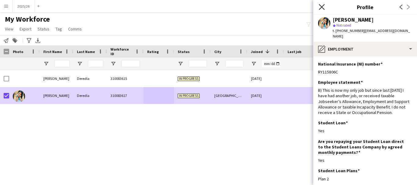
click at [322, 5] on icon "Close pop-in" at bounding box center [322, 7] width 6 height 6
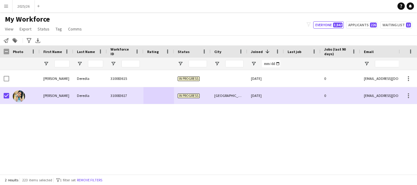
scroll to position [0, 63]
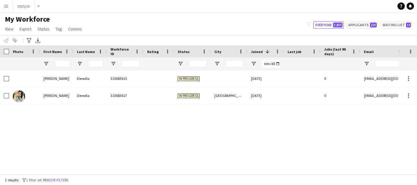
click at [8, 7] on app-icon "Menu" at bounding box center [6, 6] width 5 height 5
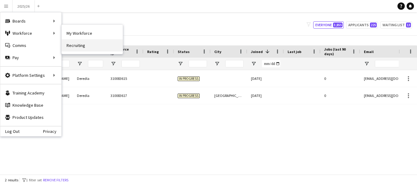
click at [84, 42] on link "Recruiting" at bounding box center [92, 45] width 61 height 12
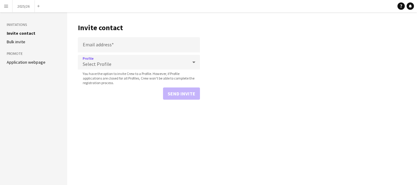
click at [116, 60] on div "Select Profile" at bounding box center [133, 62] width 110 height 15
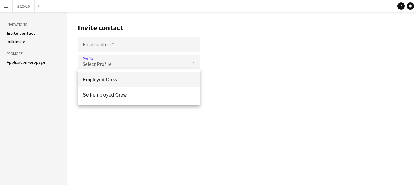
click at [129, 78] on span "Employed Crew" at bounding box center [139, 80] width 112 height 6
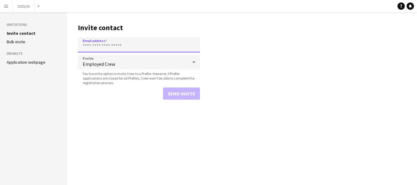
click at [111, 49] on input "Email address" at bounding box center [139, 44] width 122 height 15
paste input "**********"
type input "**********"
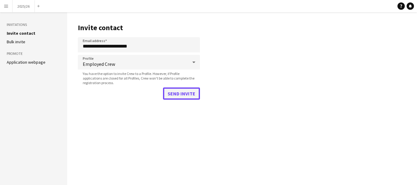
click at [181, 99] on button "Send invite" at bounding box center [181, 94] width 37 height 12
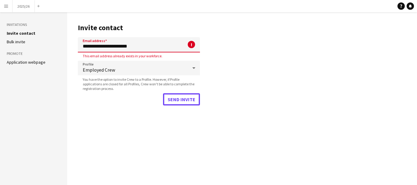
click at [163, 93] on button "Send invite" at bounding box center [181, 99] width 37 height 12
